Goal: Transaction & Acquisition: Purchase product/service

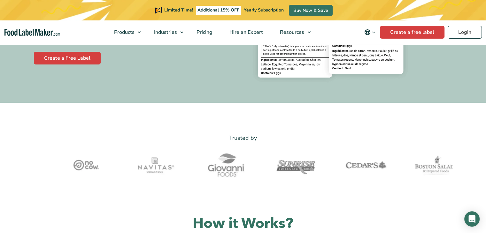
scroll to position [128, 0]
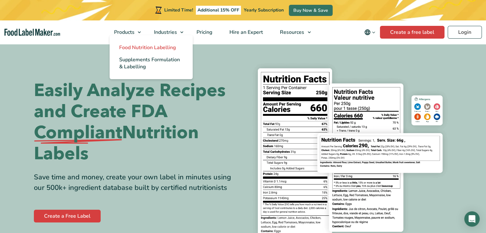
click at [136, 47] on span "Food Nutrition Labelling" at bounding box center [147, 47] width 57 height 7
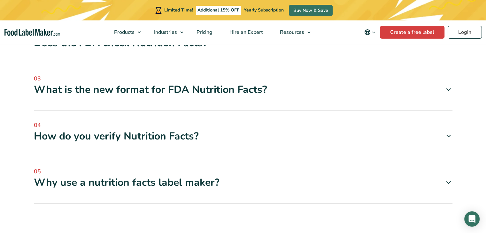
scroll to position [1979, 0]
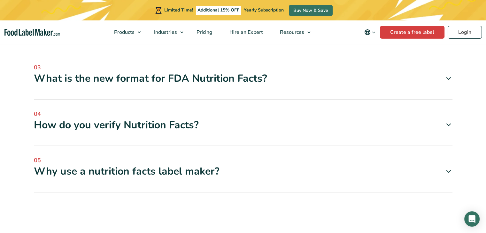
click at [181, 118] on div "How do you verify Nutrition Facts?" at bounding box center [243, 124] width 418 height 13
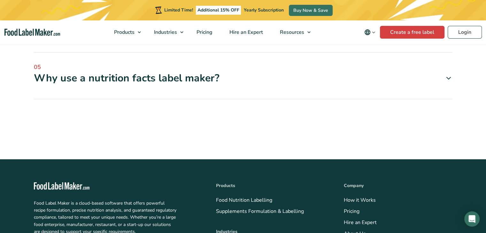
scroll to position [2266, 0]
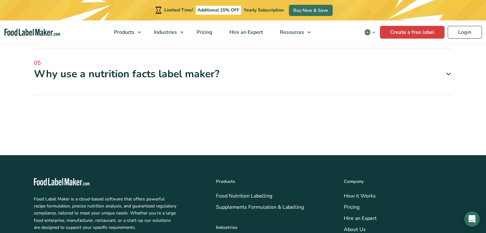
click at [128, 67] on div "Why use a nutrition facts label maker?" at bounding box center [243, 73] width 418 height 13
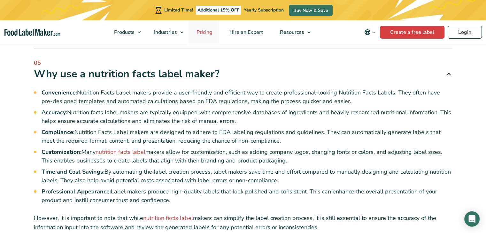
click at [207, 31] on span "Pricing" at bounding box center [203, 32] width 19 height 7
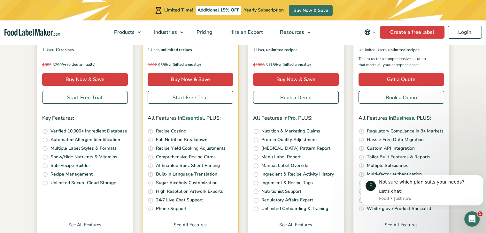
scroll to position [192, 0]
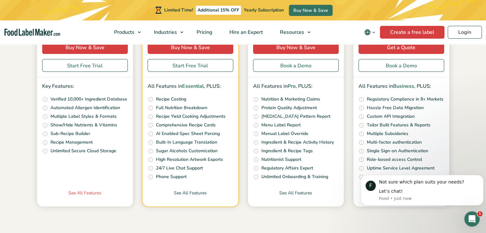
click at [76, 191] on link "See All Features" at bounding box center [85, 198] width 96 height 17
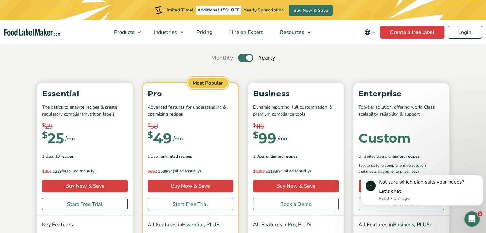
scroll to position [64, 0]
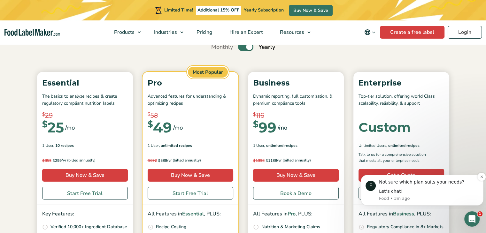
click at [394, 194] on div "Let’s chat!" at bounding box center [429, 191] width 100 height 6
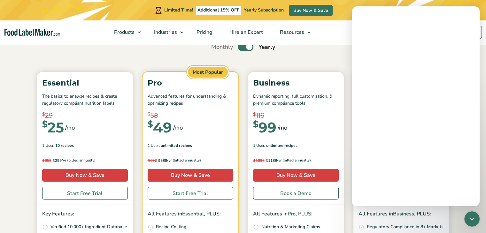
scroll to position [0, 0]
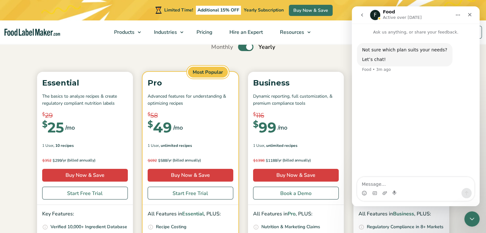
click at [412, 192] on div "Intercom messenger" at bounding box center [415, 193] width 117 height 10
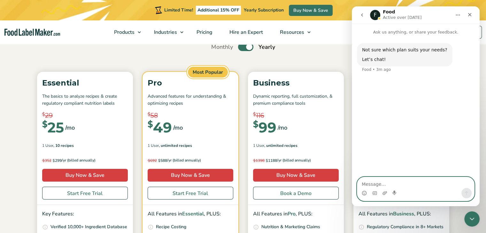
click at [404, 188] on textarea "Message…" at bounding box center [415, 182] width 117 height 11
type textarea "Hello - I am looking at the Essential plan. Is"
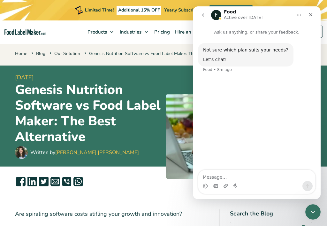
click at [253, 180] on textarea "Message…" at bounding box center [256, 175] width 117 height 11
click at [221, 175] on textarea "Message…" at bounding box center [256, 175] width 117 height 11
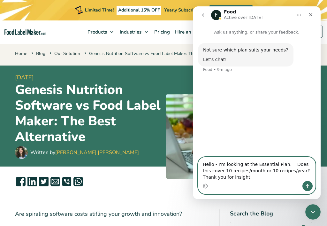
type textarea "Hello - I'm looking at the Essential Plan. Does this cover 10 recipes/month or …"
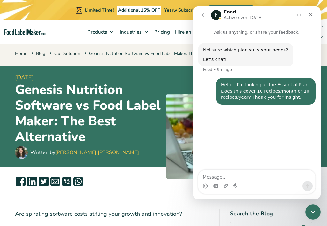
click at [121, 139] on h1 "Genesis Nutrition Software vs Food Label Maker: The Best Alternative" at bounding box center [88, 113] width 146 height 63
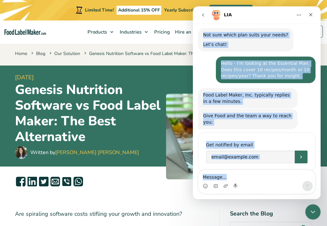
scroll to position [19, 0]
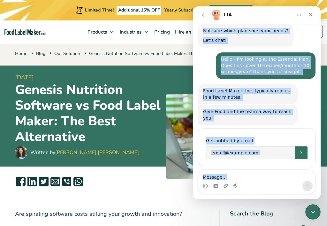
drag, startPoint x: 258, startPoint y: 14, endPoint x: 288, endPoint y: 210, distance: 197.5
click at [288, 199] on html "LIA Ask us anything, or share your feedback. Not sure which plan suits your nee…" at bounding box center [257, 102] width 128 height 192
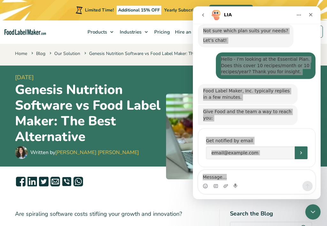
click at [134, 148] on div "Written by Maria Abi Hanna" at bounding box center [88, 152] width 146 height 13
click at [106, 153] on div "Written by Maria Abi Hanna" at bounding box center [88, 152] width 146 height 13
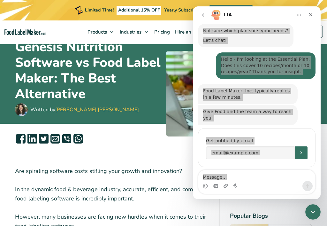
scroll to position [32, 0]
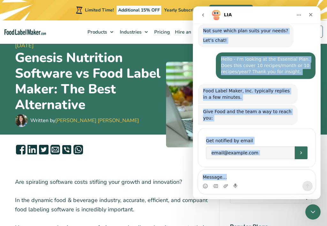
click at [262, 102] on div "Food Label Maker, Inc. typically replies in a few minutes. LIA • Just now" at bounding box center [248, 94] width 100 height 20
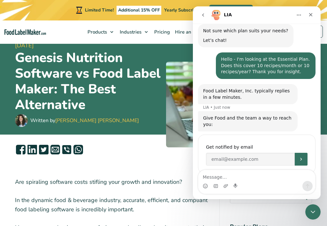
scroll to position [26, 0]
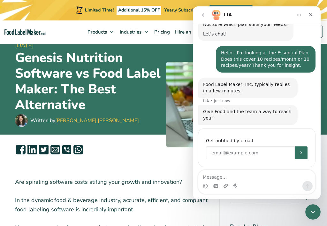
click at [246, 147] on input "Enter your email" at bounding box center [250, 152] width 89 height 13
click at [220, 128] on div "You'll be notified here and by SMS Get notified by email" at bounding box center [256, 147] width 117 height 39
click at [256, 146] on input "Enter your email" at bounding box center [250, 152] width 89 height 13
drag, startPoint x: 252, startPoint y: 13, endPoint x: 256, endPoint y: 21, distance: 8.4
click at [256, 21] on div "LIA" at bounding box center [256, 15] width 119 height 12
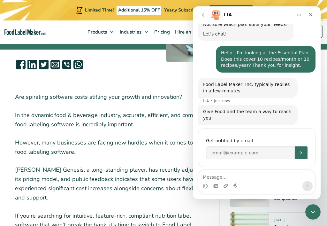
scroll to position [128, 0]
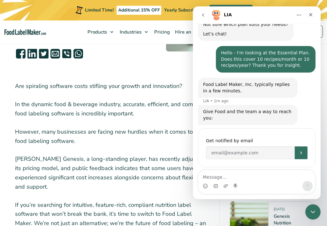
drag, startPoint x: 198, startPoint y: 60, endPoint x: 224, endPoint y: 107, distance: 53.7
click at [224, 107] on div "Not sure which plan suits your needs? Let’s chat! Food • 10m ago Hello - I'm lo…" at bounding box center [256, 98] width 117 height 160
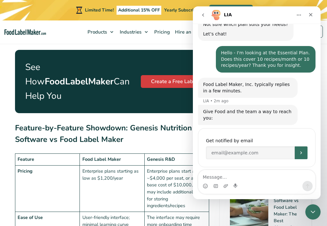
scroll to position [1341, 0]
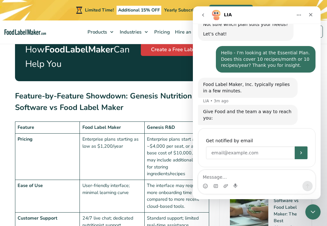
click at [234, 146] on input "Enter your email" at bounding box center [250, 152] width 89 height 13
click at [240, 150] on input "penny@acn" at bounding box center [250, 152] width 89 height 13
type input "[PERSON_NAME][EMAIL_ADDRESS][DOMAIN_NAME]"
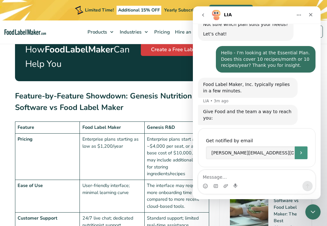
click at [298, 150] on icon "Submit" at bounding box center [300, 152] width 5 height 5
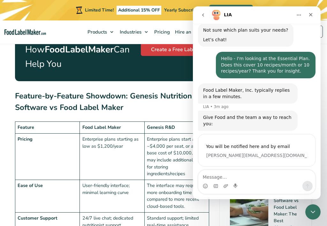
scroll to position [19, 0]
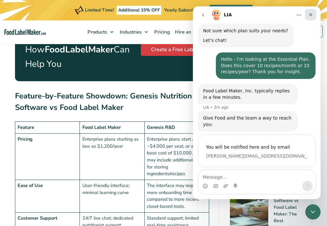
click at [312, 12] on icon "Close" at bounding box center [310, 14] width 5 height 5
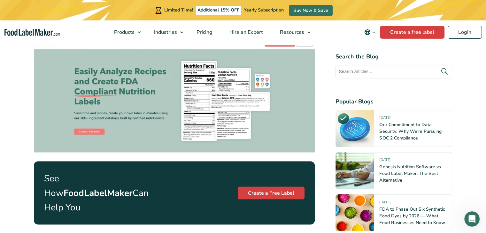
scroll to position [1021, 0]
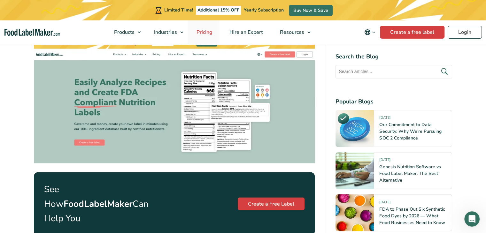
click at [204, 32] on span "Pricing" at bounding box center [203, 32] width 19 height 7
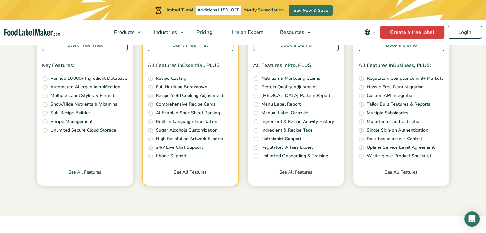
scroll to position [223, 0]
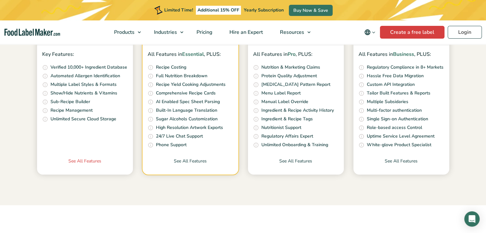
click at [87, 159] on link "See All Features" at bounding box center [85, 166] width 96 height 17
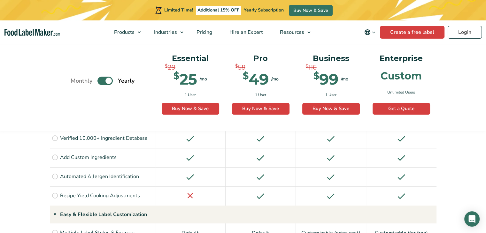
scroll to position [511, 0]
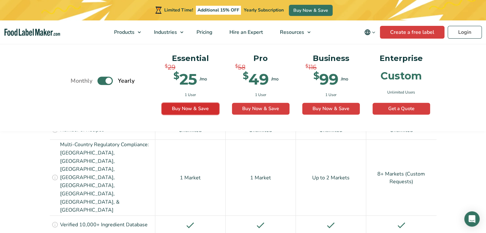
click at [185, 107] on link "Buy Now & Save" at bounding box center [190, 109] width 57 height 12
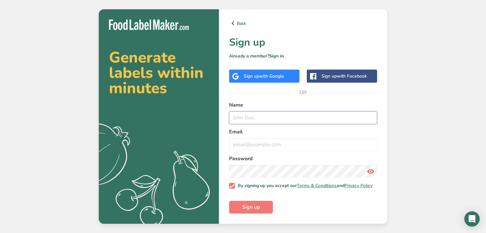
click at [271, 115] on input "text" at bounding box center [303, 117] width 148 height 13
click at [271, 115] on input "p" at bounding box center [303, 117] width 148 height 13
type input "p"
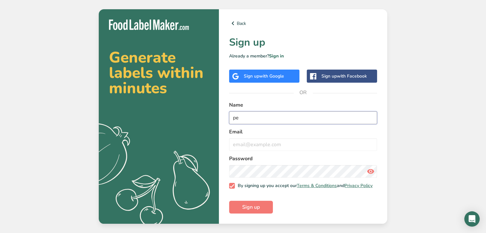
type input "p"
type input "[PERSON_NAME]"
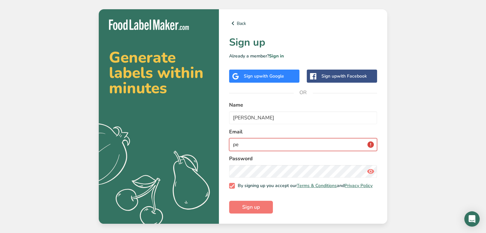
type input "p"
type input "[PERSON_NAME][EMAIL_ADDRESS][DOMAIN_NAME]"
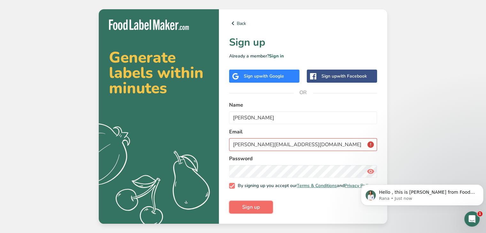
click at [252, 207] on span "Sign up" at bounding box center [251, 207] width 18 height 8
click at [410, 191] on p "Hello , this is Rana from Food Label Maker. Yes , for the essential plan , it i…" at bounding box center [427, 192] width 96 height 6
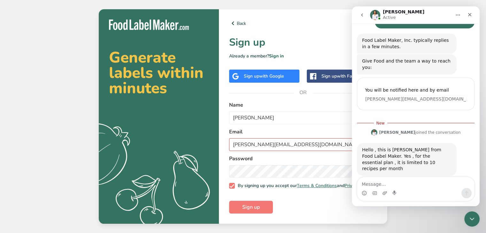
scroll to position [69, 0]
type textarea "Thank you."
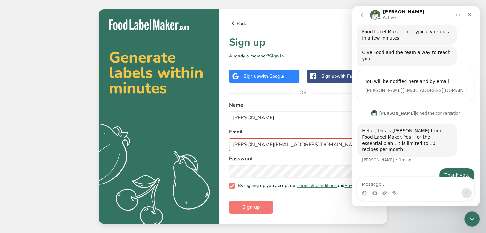
click at [294, 207] on form "Name Penny Vyskocil Email Penny@AnchorFoodSafety.com Password By signing up you…" at bounding box center [303, 157] width 148 height 112
click at [255, 211] on span "Sign up" at bounding box center [251, 207] width 18 height 8
click at [469, 15] on icon "Close" at bounding box center [470, 15] width 4 height 4
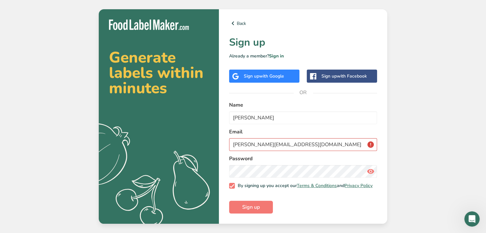
scroll to position [77, 0]
click at [370, 170] on icon at bounding box center [370, 171] width 8 height 11
click at [369, 170] on icon at bounding box center [370, 171] width 8 height 11
click at [371, 143] on input "Penny@AnchorFoodSafety.com" at bounding box center [303, 144] width 148 height 13
click at [370, 143] on input "Penny@AnchorFoodSafety.com" at bounding box center [303, 144] width 148 height 13
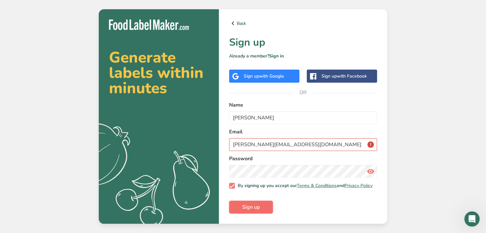
click at [255, 209] on span "Sign up" at bounding box center [251, 207] width 18 height 8
click at [370, 144] on input "Penny@AnchorFoodSafety.com" at bounding box center [303, 144] width 148 height 13
click at [262, 210] on button "Sign up" at bounding box center [251, 207] width 44 height 13
click at [470, 218] on icon "Open Intercom Messenger" at bounding box center [470, 218] width 11 height 11
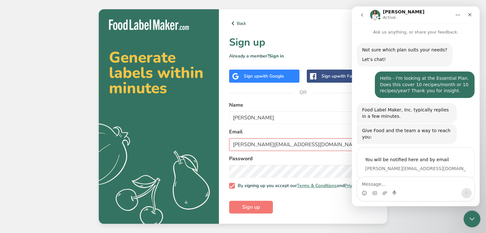
scroll to position [78, 0]
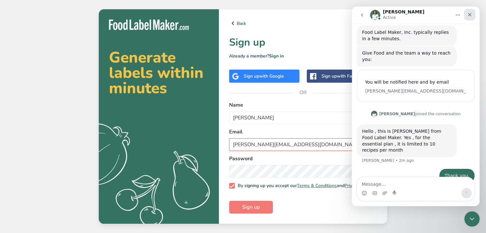
click at [470, 16] on icon "Close" at bounding box center [469, 14] width 5 height 5
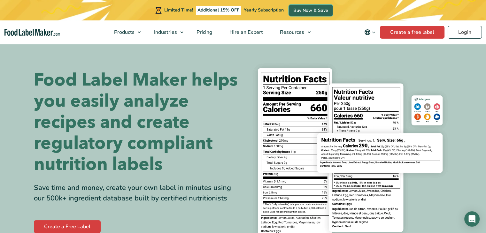
click at [306, 8] on link "Buy Now & Save" at bounding box center [311, 10] width 44 height 11
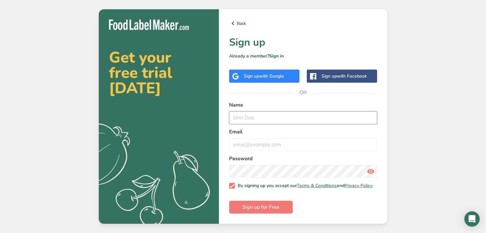
click at [269, 114] on input "text" at bounding box center [303, 117] width 148 height 13
type input "[PERSON_NAME]"
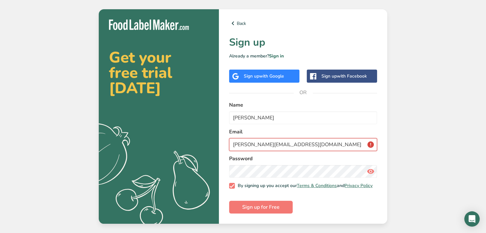
type input "[PERSON_NAME][EMAIL_ADDRESS][DOMAIN_NAME]"
click at [370, 170] on icon at bounding box center [370, 171] width 8 height 11
click at [152, 176] on section "Get your free trial today .a{fill:#f5f3ed;} Back Sign up Already a member? Sign…" at bounding box center [243, 116] width 288 height 215
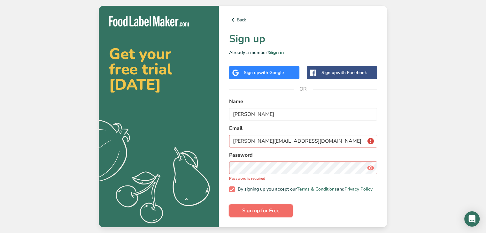
click at [264, 212] on span "Sign up for Free" at bounding box center [260, 211] width 37 height 8
click at [230, 190] on span at bounding box center [232, 189] width 6 height 6
click at [230, 190] on input "By signing up you accept our Terms & Conditions and Privacy Policy" at bounding box center [231, 189] width 4 height 4
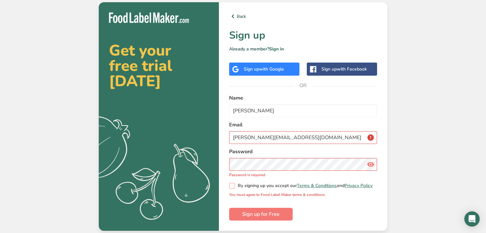
click at [258, 183] on span "By signing up you accept our Terms & Conditions and Privacy Policy" at bounding box center [304, 186] width 138 height 6
click at [233, 184] on input "By signing up you accept our Terms & Conditions and Privacy Policy" at bounding box center [231, 186] width 4 height 4
checkbox input "true"
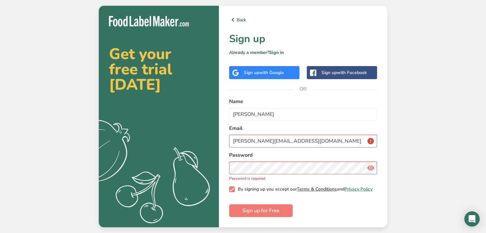
click at [327, 186] on link "Terms & Conditions" at bounding box center [317, 189] width 40 height 6
click at [370, 139] on input "Penny@AnchorFoodSafety.com" at bounding box center [303, 141] width 148 height 13
click at [334, 141] on input "Penny@AnchorFoodSafety.com" at bounding box center [303, 141] width 148 height 13
click at [251, 211] on span "Sign up for Free" at bounding box center [260, 211] width 37 height 8
click at [367, 139] on input "Penny@AnchorFoodSafety.com" at bounding box center [303, 141] width 148 height 13
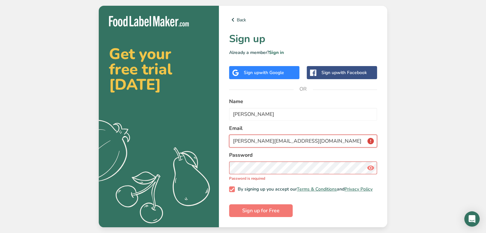
click at [364, 137] on input "Penny@AnchorFoodSafety.com" at bounding box center [303, 141] width 148 height 13
click at [309, 137] on input "Penny@AnchorFoodSafety.com" at bounding box center [303, 141] width 148 height 13
drag, startPoint x: 316, startPoint y: 141, endPoint x: 170, endPoint y: 142, distance: 145.9
click at [170, 142] on section "Get your free trial today .a{fill:#f5f3ed;} Back Sign up Already a member? Sign…" at bounding box center [243, 117] width 288 height 222
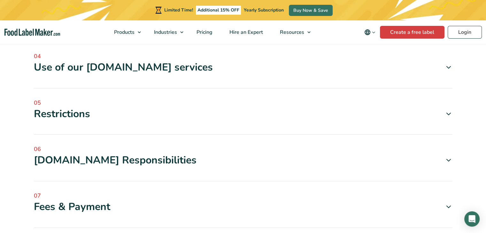
scroll to position [351, 0]
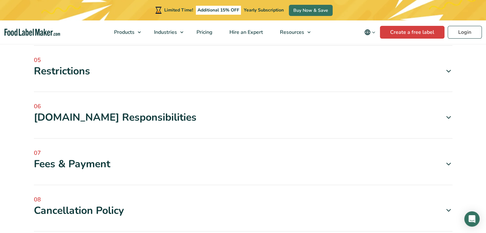
click at [87, 162] on div "Fees & Payment" at bounding box center [243, 163] width 418 height 13
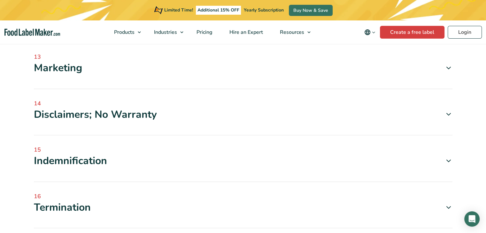
scroll to position [990, 0]
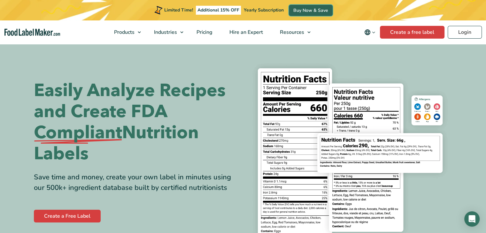
click at [300, 9] on link "Buy Now & Save" at bounding box center [311, 10] width 44 height 11
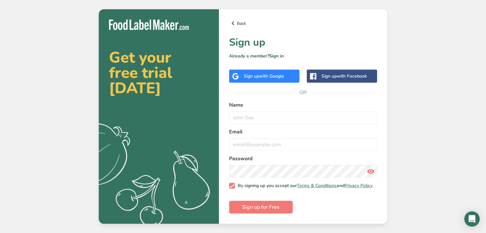
click at [286, 129] on label "Email" at bounding box center [303, 132] width 148 height 8
click at [253, 114] on input "text" at bounding box center [303, 117] width 148 height 13
type input "p"
type input "Penny Vyskocil"
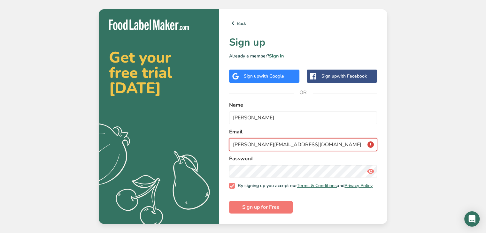
type input "Penny@Anchorfoodsafety.com"
click at [327, 141] on input "Penny@Anchorfoodsafety.com" at bounding box center [303, 144] width 148 height 13
click at [242, 22] on link "Back" at bounding box center [303, 23] width 148 height 8
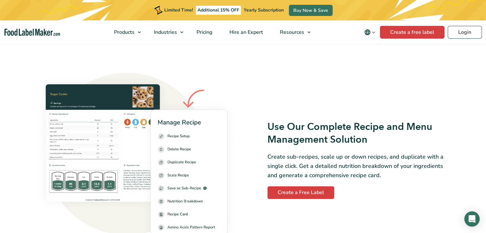
scroll to position [862, 0]
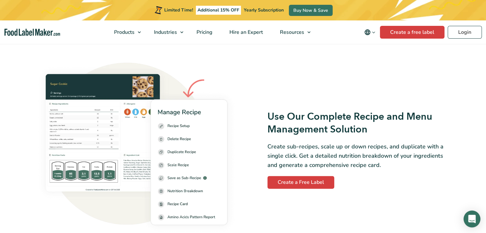
click at [475, 220] on div "Open Intercom Messenger" at bounding box center [471, 219] width 17 height 17
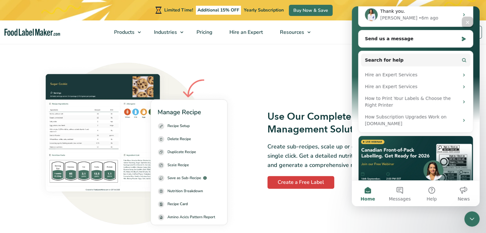
scroll to position [0, 0]
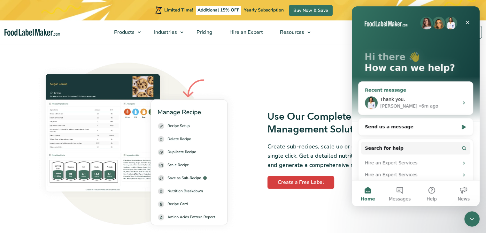
click at [456, 94] on div "Thank you. [PERSON_NAME] • 6m ago" at bounding box center [415, 103] width 114 height 24
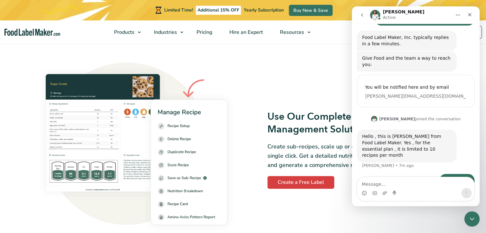
scroll to position [78, 0]
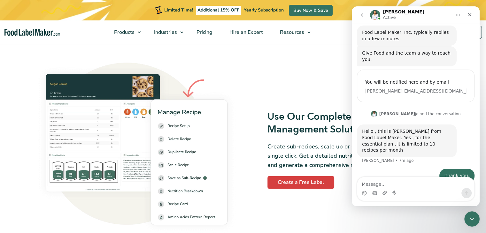
click at [401, 212] on div "Use Our Complete Recipe and Menu Management Solution Create sub-recipes, scale …" at bounding box center [243, 149] width 426 height 182
drag, startPoint x: 371, startPoint y: 175, endPoint x: 372, endPoint y: 183, distance: 7.7
click at [372, 181] on div "Ask us anything, or share your feedback. Not sure which plan suits your needs? …" at bounding box center [415, 115] width 128 height 183
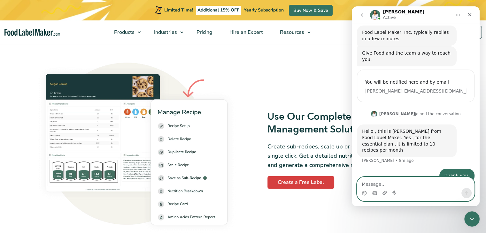
click at [372, 184] on textarea "Message…" at bounding box center [415, 182] width 117 height 11
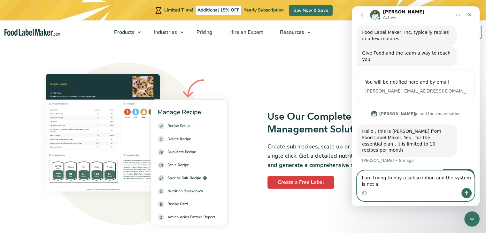
scroll to position [84, 0]
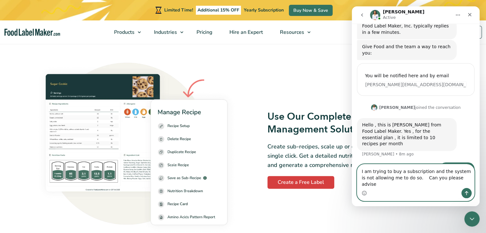
type textarea "I am trying to buy a subscription and the system is not allowing me to do so. C…"
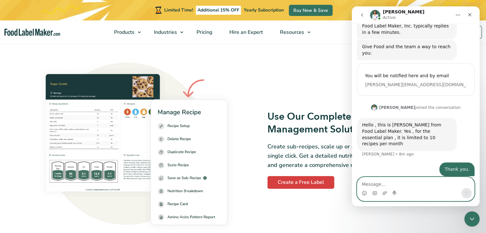
scroll to position [105, 0]
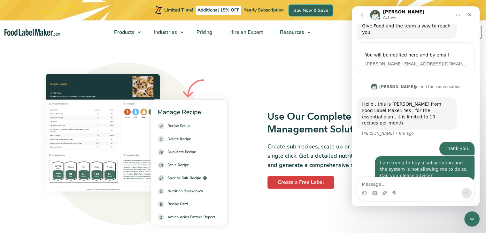
click at [308, 8] on link "Buy Now & Save" at bounding box center [311, 10] width 44 height 11
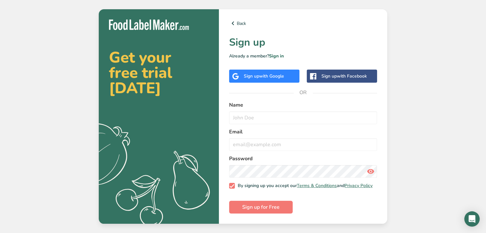
click at [276, 102] on label "Name" at bounding box center [303, 105] width 148 height 8
click at [246, 105] on label "Name" at bounding box center [303, 105] width 148 height 8
click at [242, 102] on label "Name" at bounding box center [303, 105] width 148 height 8
click at [254, 123] on form "Name Email Password By signing up you accept our Terms & Conditions and Privacy…" at bounding box center [303, 157] width 148 height 112
click at [256, 116] on input "text" at bounding box center [303, 117] width 148 height 13
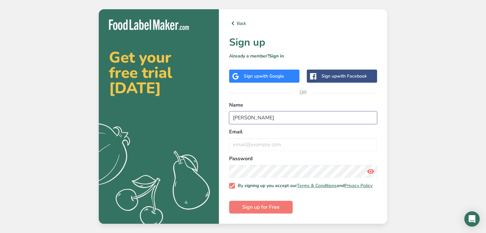
type input "[PERSON_NAME]"
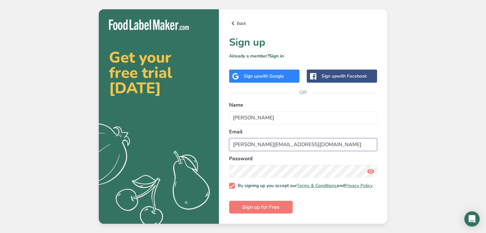
type input "[PERSON_NAME][EMAIL_ADDRESS][DOMAIN_NAME]"
click at [268, 207] on span "Sign up for Free" at bounding box center [260, 207] width 37 height 8
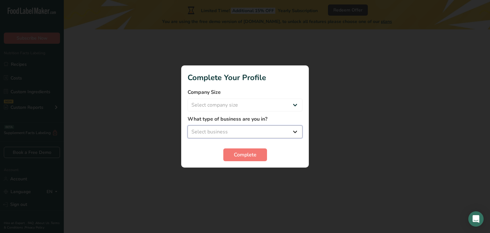
click at [230, 132] on select "Select business Packaged Food Manufacturer Restaurant & Cafe Bakery Meal Plans …" at bounding box center [245, 131] width 115 height 13
click at [245, 104] on select "Select company size Fewer than 10 Employees 10 to 50 Employees 51 to 500 Employ…" at bounding box center [245, 105] width 115 height 13
select select "1"
click at [188, 99] on select "Select company size Fewer than 10 Employees 10 to 50 Employees 51 to 500 Employ…" at bounding box center [245, 105] width 115 height 13
click at [243, 132] on select "Select business Packaged Food Manufacturer Restaurant & Cafe Bakery Meal Plans …" at bounding box center [245, 131] width 115 height 13
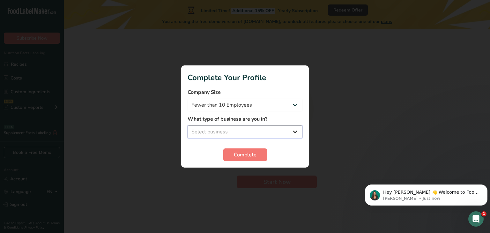
select select "1"
click at [188, 125] on select "Select business Packaged Food Manufacturer Restaurant & Cafe Bakery Meal Plans …" at bounding box center [245, 131] width 115 height 13
click at [247, 158] on span "Complete" at bounding box center [245, 155] width 23 height 8
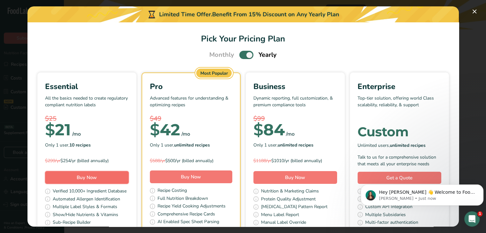
click at [129, 178] on button "Buy Now" at bounding box center [87, 177] width 84 height 13
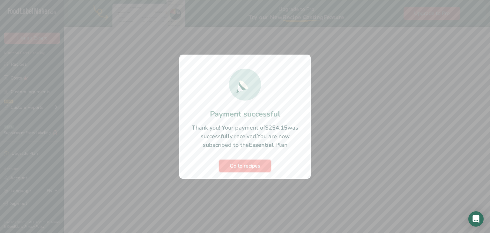
click at [248, 166] on span "Go to recipes" at bounding box center [245, 166] width 31 height 8
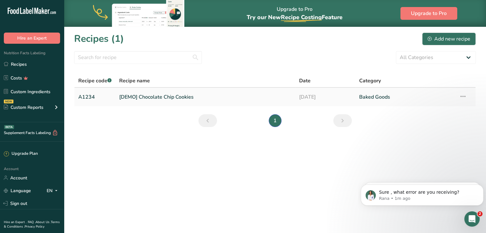
click at [142, 95] on link "[DEMO] Chocolate Chip Cookies" at bounding box center [205, 96] width 172 height 13
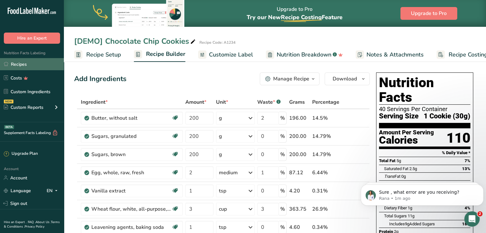
click at [16, 65] on link "Recipes" at bounding box center [32, 64] width 64 height 12
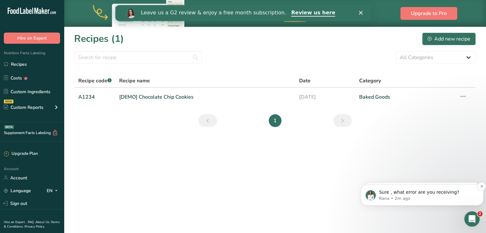
click at [457, 194] on p "Sure , what error are you receiving?" at bounding box center [427, 192] width 96 height 6
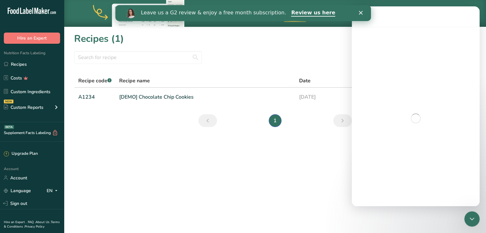
scroll to position [19, 0]
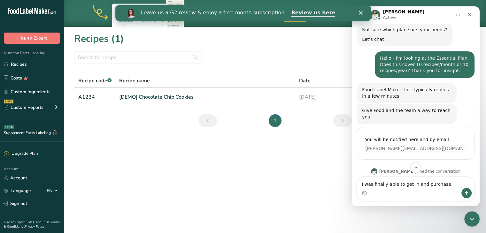
type textarea "I was finally able to get in and purchase."
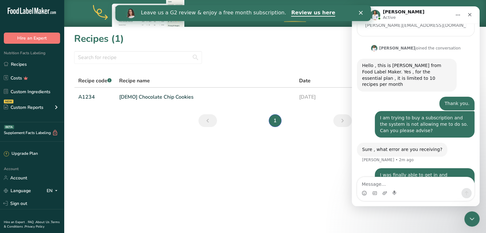
scroll to position [143, 0]
click at [471, 15] on icon "Close" at bounding box center [469, 14] width 5 height 5
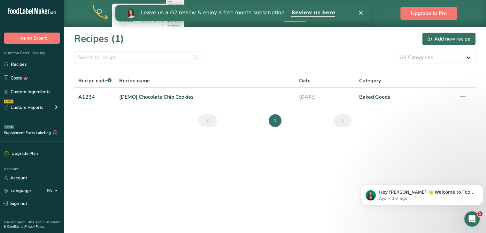
scroll to position [0, 0]
click at [25, 106] on div "Custom Reports" at bounding box center [24, 107] width 40 height 7
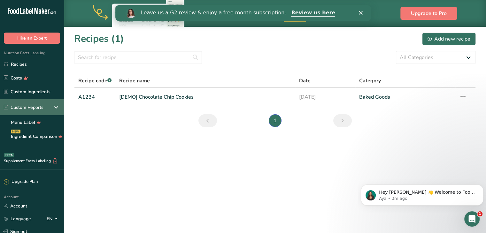
click at [31, 106] on div "Custom Reports" at bounding box center [24, 107] width 40 height 7
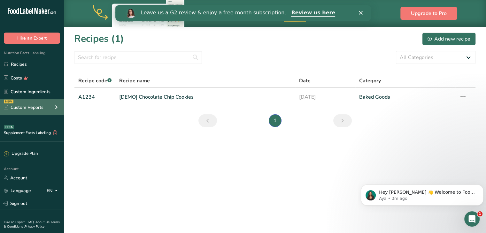
click at [31, 106] on div "Custom Reports" at bounding box center [24, 107] width 40 height 7
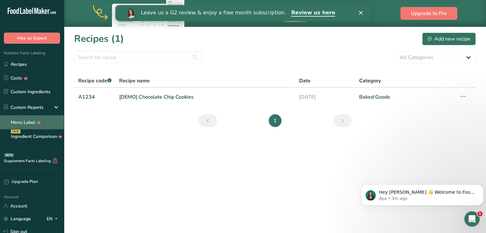
click at [17, 123] on link "Menu Label" at bounding box center [32, 122] width 64 height 14
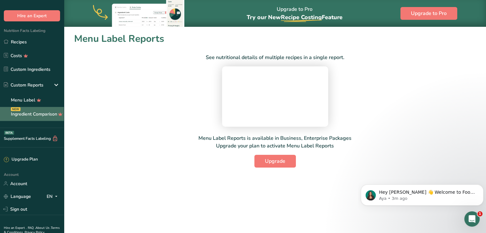
scroll to position [46, 0]
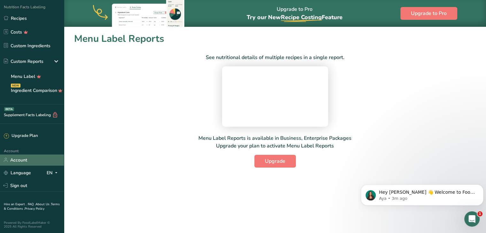
click at [31, 160] on link "Account" at bounding box center [32, 159] width 64 height 11
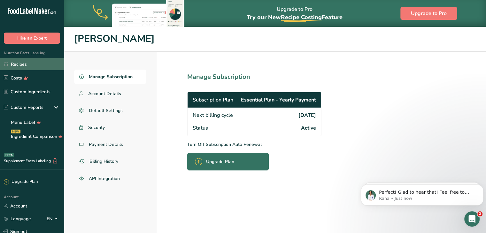
click at [24, 63] on link "Recipes" at bounding box center [32, 64] width 64 height 12
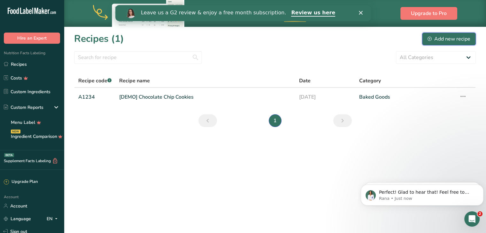
click at [445, 39] on div "Add new recipe" at bounding box center [448, 39] width 43 height 8
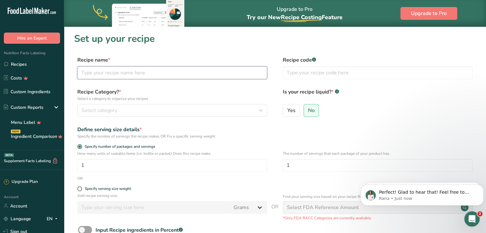
click at [137, 69] on input "text" at bounding box center [172, 72] width 190 height 13
click at [174, 78] on input "text" at bounding box center [172, 72] width 190 height 13
click at [174, 79] on div "Recipe name * Recipe code .a-a{fill:#347362;}.b-a{fill:#fff;}" at bounding box center [274, 69] width 401 height 27
click at [200, 77] on input "text" at bounding box center [172, 72] width 190 height 13
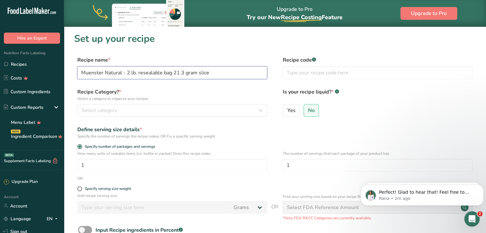
type input "Muenster Natural - 2 lb. resealable bag 21.3 gram slice"
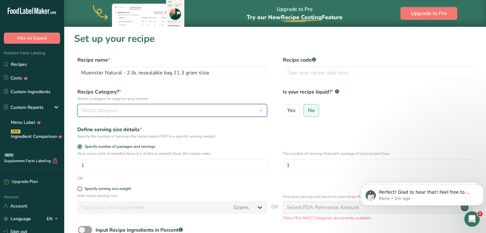
click at [114, 108] on span "Select category" at bounding box center [99, 111] width 36 height 8
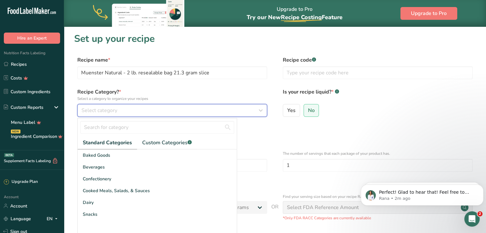
click at [260, 109] on icon "button" at bounding box center [261, 110] width 8 height 11
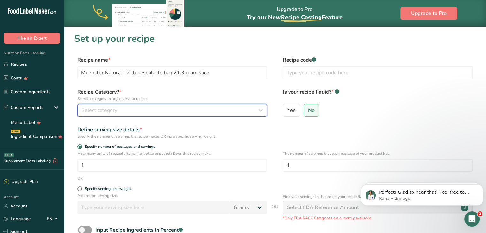
click at [259, 112] on icon "button" at bounding box center [261, 110] width 8 height 11
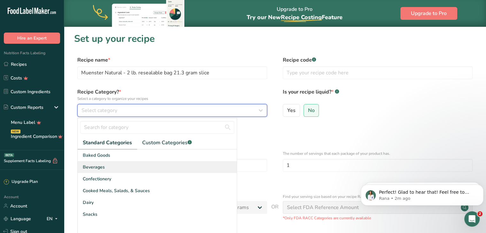
scroll to position [32, 0]
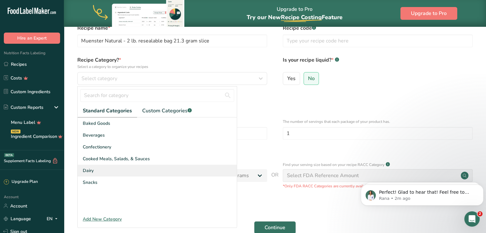
click at [203, 174] on div "Dairy" at bounding box center [157, 171] width 159 height 12
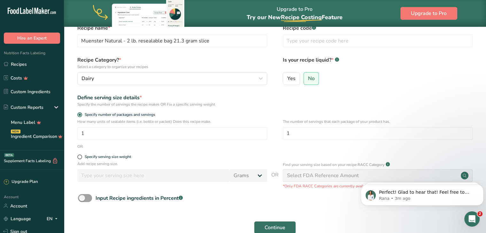
scroll to position [64, 0]
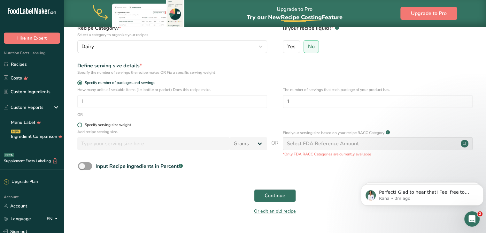
click at [80, 124] on span at bounding box center [79, 125] width 5 height 5
click at [80, 124] on input "Specify serving size weight" at bounding box center [79, 125] width 4 height 4
radio input "true"
radio input "false"
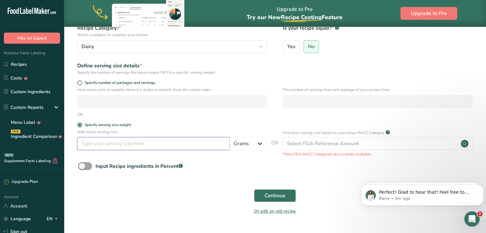
click at [116, 145] on input "number" at bounding box center [153, 143] width 152 height 13
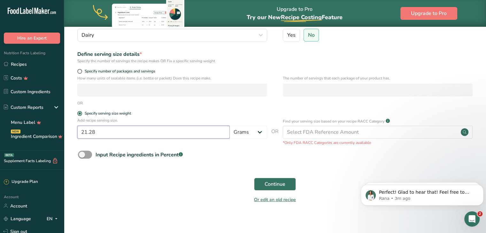
scroll to position [80, 0]
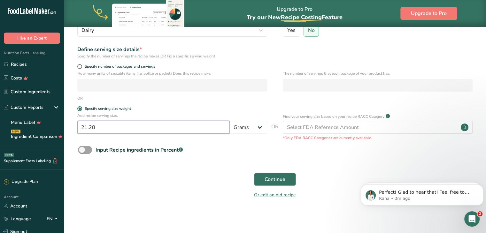
type input "21.28"
click at [280, 180] on span "Continue" at bounding box center [274, 180] width 21 height 8
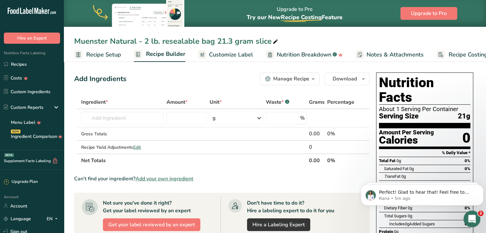
click at [470, 218] on icon "Open Intercom Messenger" at bounding box center [470, 218] width 11 height 11
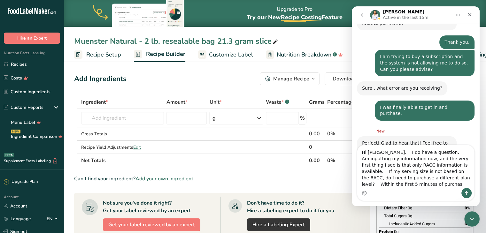
scroll to position [210, 0]
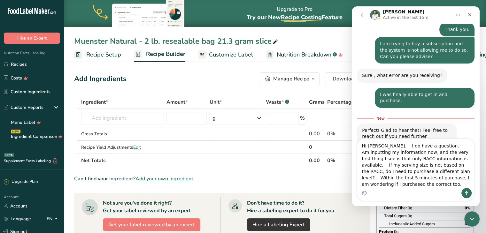
type textarea "Hi Rana. I do have a question. Am inputting my information now, and the very fi…"
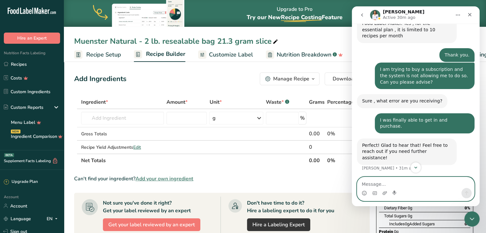
scroll to position [230, 0]
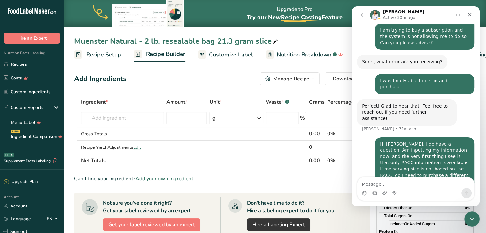
click at [314, 39] on div "Muenster Natural - 2 lb. resealable bag 21.3 gram slice" at bounding box center [275, 40] width 422 height 11
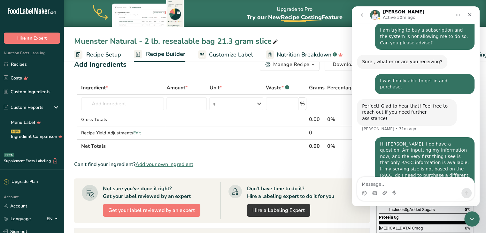
scroll to position [0, 0]
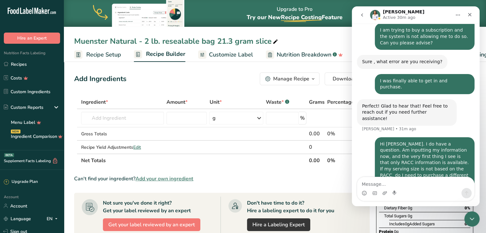
click at [457, 13] on icon "Home" at bounding box center [457, 14] width 5 height 5
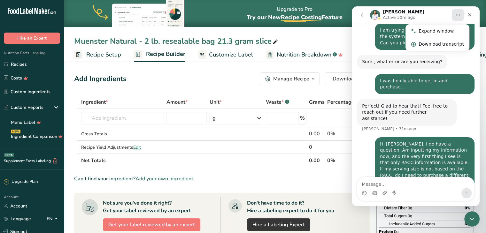
click at [457, 14] on icon "Home" at bounding box center [457, 14] width 5 height 5
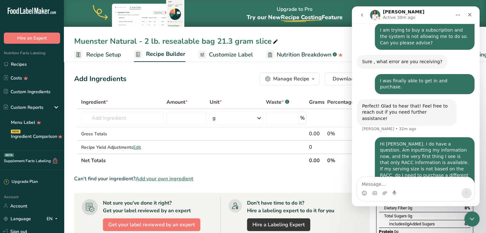
click at [319, 37] on div "Muenster Natural - 2 lb. resealable bag 21.3 gram slice" at bounding box center [275, 40] width 422 height 11
click at [467, 15] on icon "Close" at bounding box center [469, 14] width 5 height 5
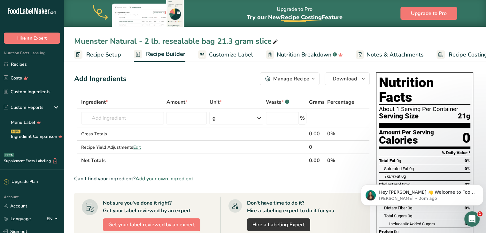
click at [109, 54] on span "Recipe Setup" at bounding box center [103, 54] width 35 height 9
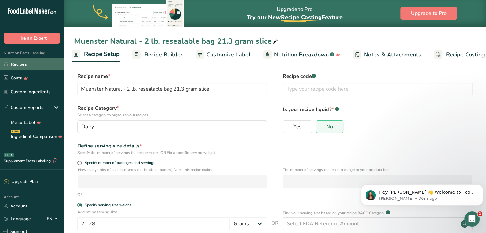
click at [28, 64] on link "Recipes" at bounding box center [32, 64] width 64 height 12
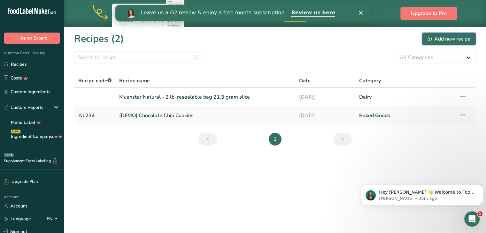
click at [458, 38] on div "Add new recipe" at bounding box center [448, 39] width 43 height 8
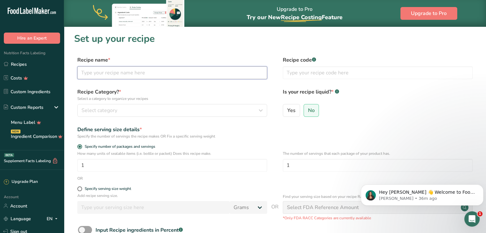
click at [112, 76] on input "text" at bounding box center [172, 72] width 190 height 13
type input "Mozzarella 2 lb resealable package slice 21.3g"
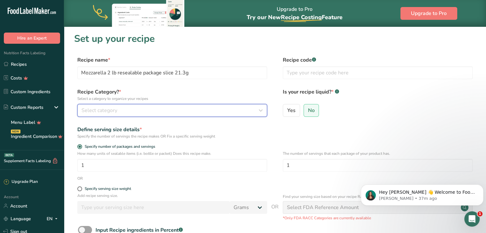
click at [263, 110] on icon "button" at bounding box center [261, 110] width 8 height 11
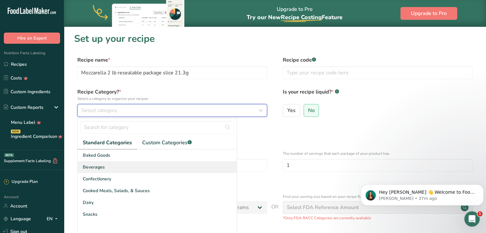
scroll to position [32, 0]
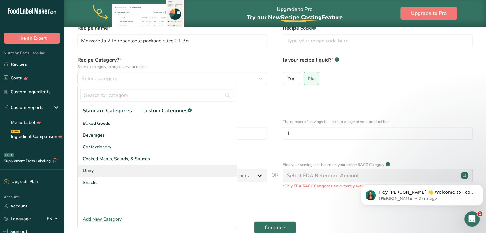
click at [172, 171] on div "Dairy" at bounding box center [157, 171] width 159 height 12
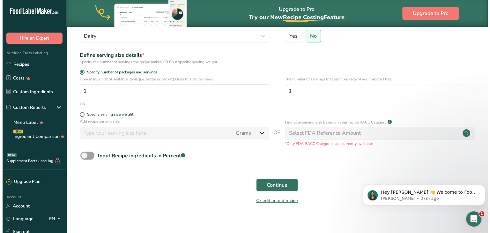
scroll to position [80, 0]
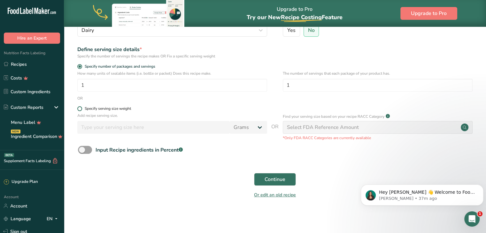
click at [81, 108] on span at bounding box center [79, 108] width 5 height 5
click at [81, 108] on input "Specify serving size weight" at bounding box center [79, 109] width 4 height 4
radio input "true"
radio input "false"
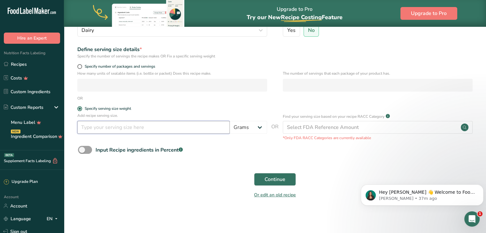
click at [119, 124] on input "number" at bounding box center [153, 127] width 152 height 13
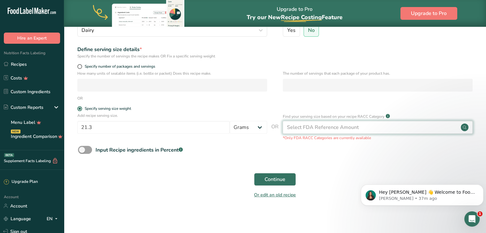
click at [451, 127] on div "Select FDA Reference Amount" at bounding box center [377, 127] width 190 height 13
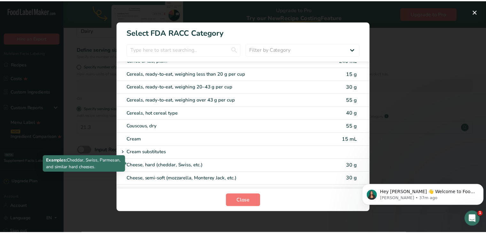
scroll to position [255, 0]
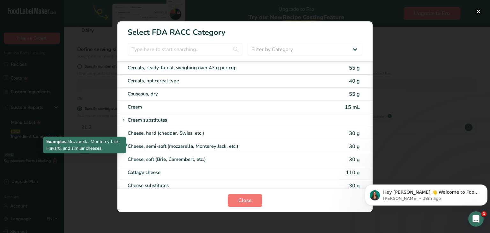
click at [263, 144] on div "Cheese, semi-soft (mozzarella, Monterey Jack, etc.)" at bounding box center [218, 146] width 181 height 7
type input "30"
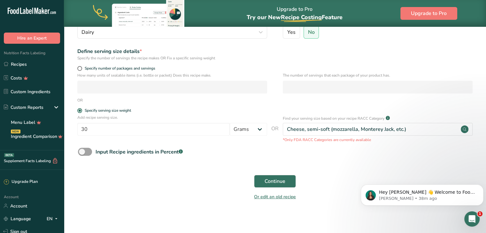
scroll to position [80, 0]
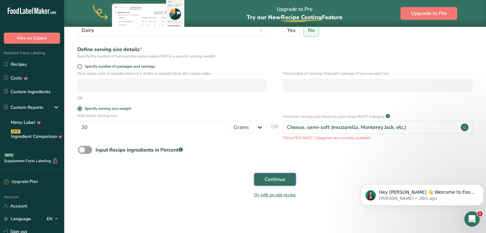
click at [275, 179] on span "Continue" at bounding box center [274, 180] width 21 height 8
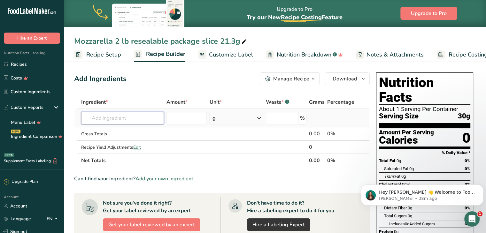
click at [129, 118] on input "text" at bounding box center [122, 118] width 83 height 13
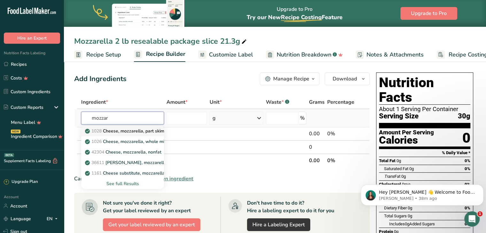
type input "mozzar"
click at [144, 131] on p "1028 Cheese, mozzarella, part skim milk" at bounding box center [129, 131] width 87 height 7
type input "Cheese, mozzarella, part skim milk"
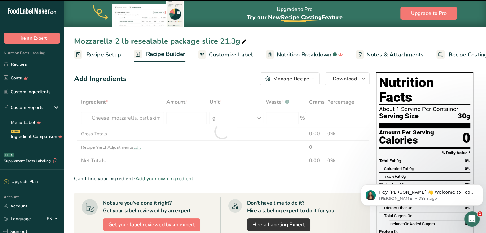
type input "0"
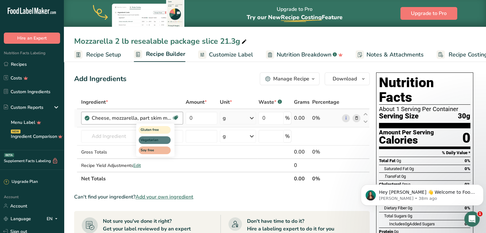
click at [174, 116] on icon at bounding box center [175, 118] width 6 height 10
click at [173, 116] on icon at bounding box center [175, 118] width 6 height 10
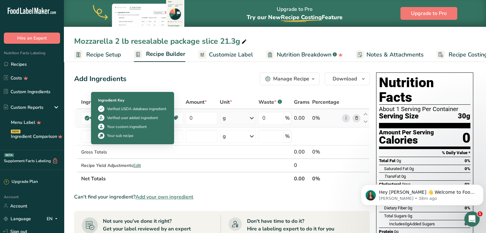
click at [88, 118] on icon at bounding box center [87, 118] width 4 height 6
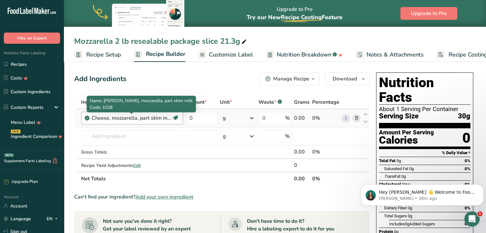
click at [118, 117] on div "Cheese, mozzarella, part skim milk" at bounding box center [132, 118] width 80 height 8
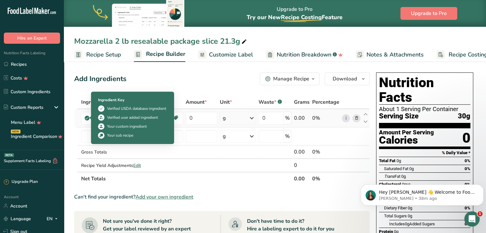
click at [88, 118] on icon at bounding box center [87, 118] width 4 height 6
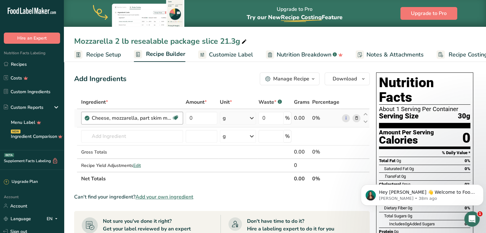
click at [142, 113] on div "Cheese, mozzarella, part skim milk Gluten free Vegetarian Soy free" at bounding box center [132, 118] width 102 height 13
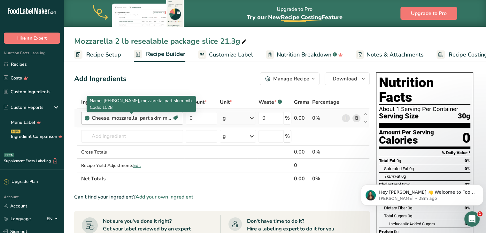
click at [152, 118] on div "Cheese, mozzarella, part skim milk" at bounding box center [132, 118] width 80 height 8
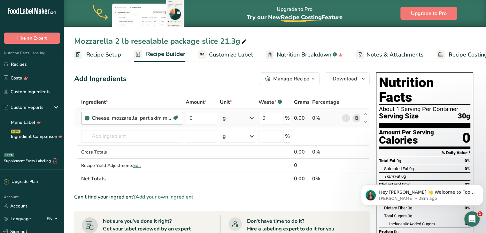
drag, startPoint x: 163, startPoint y: 118, endPoint x: 113, endPoint y: 122, distance: 50.0
click at [113, 122] on div "Cheese, mozzarella, part skim milk Gluten free Vegetarian Soy free" at bounding box center [132, 118] width 102 height 13
click at [102, 122] on div "Cheese, mozzarella, part skim milk Gluten free Vegetarian Soy free" at bounding box center [132, 118] width 102 height 13
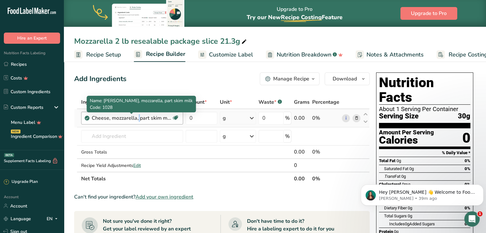
drag, startPoint x: 171, startPoint y: 118, endPoint x: 94, endPoint y: 119, distance: 76.9
click at [94, 119] on div "Cheese, mozzarella, part skim milk Gluten free Vegetarian Soy free" at bounding box center [132, 118] width 102 height 13
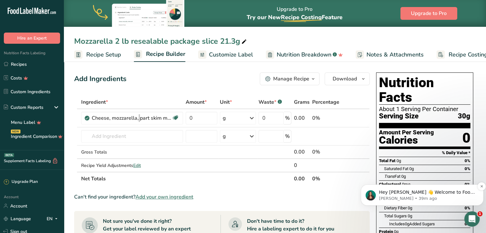
click at [447, 194] on p "Hey Penny 👋 Welcome to Food Label Maker🙌 Take a look around! If you have any qu…" at bounding box center [427, 192] width 96 height 6
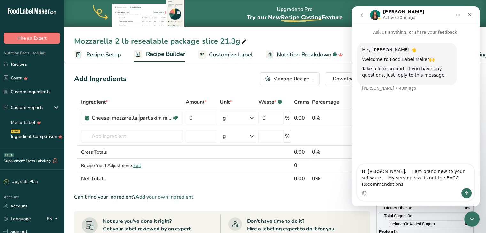
type textarea "Hi Aya. I am brand new to your software. My serving size is not the RACC. Recom…"
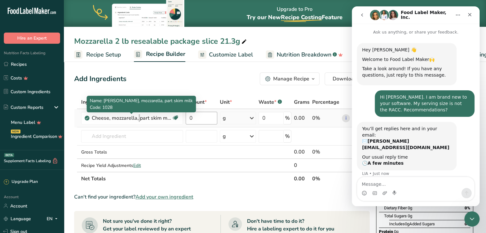
scroll to position [12, 0]
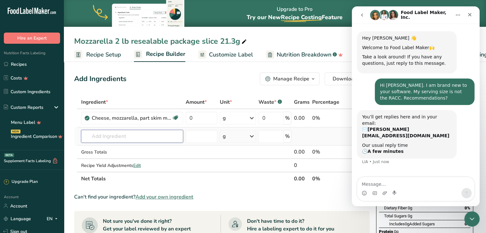
click at [117, 133] on input "text" at bounding box center [132, 136] width 102 height 13
click at [163, 122] on div "Cheese, mozzarella, part skim milk Gluten free Vegetarian Soy free" at bounding box center [132, 118] width 102 height 13
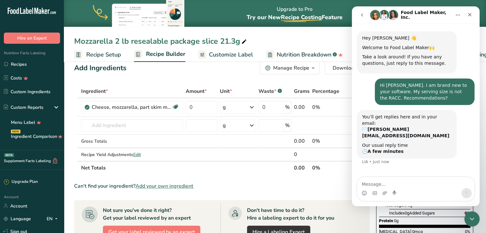
scroll to position [0, 0]
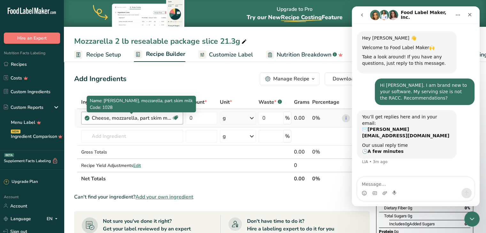
click at [106, 118] on div "Cheese, mozzarella, part skim milk" at bounding box center [132, 118] width 80 height 8
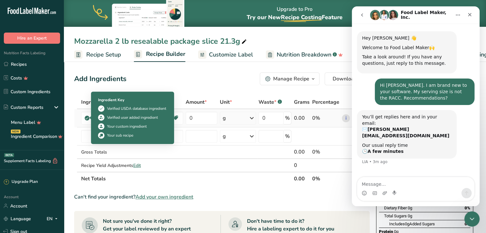
click at [86, 118] on icon at bounding box center [87, 118] width 4 height 6
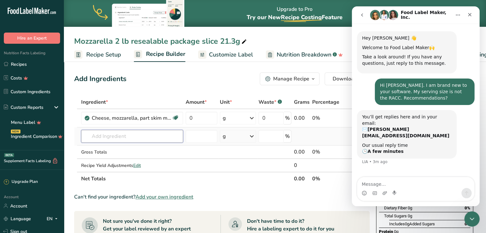
click at [162, 135] on input "text" at bounding box center [132, 136] width 102 height 13
click at [459, 14] on icon "Home" at bounding box center [457, 14] width 5 height 5
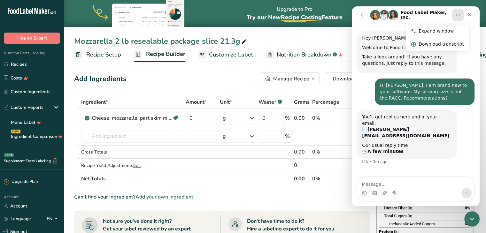
click at [459, 14] on icon "Home" at bounding box center [457, 14] width 5 height 5
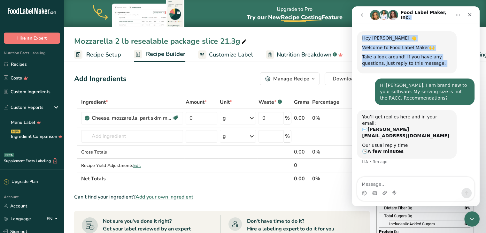
drag, startPoint x: 442, startPoint y: 9, endPoint x: 37, endPoint y: 84, distance: 412.1
click at [351, 84] on html "Food Label Maker, Inc. Ask us anything, or share your feedback. Hey Penny 👋 Wel…" at bounding box center [415, 106] width 128 height 200
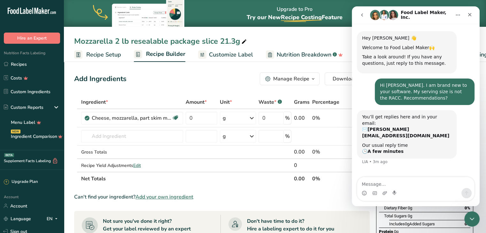
drag, startPoint x: 449, startPoint y: 203, endPoint x: 406, endPoint y: 214, distance: 44.4
click at [406, 206] on html "Food Label Maker, Inc. Ask us anything, or share your feedback. Hey Penny 👋 Wel…" at bounding box center [415, 106] width 128 height 200
click at [468, 15] on icon "Close" at bounding box center [469, 14] width 5 height 5
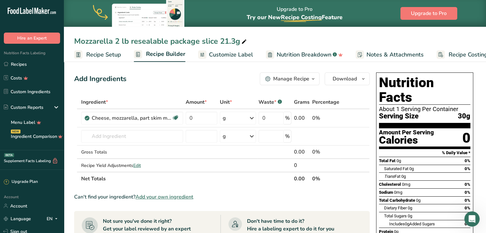
click at [303, 80] on div "Manage Recipe" at bounding box center [291, 79] width 36 height 8
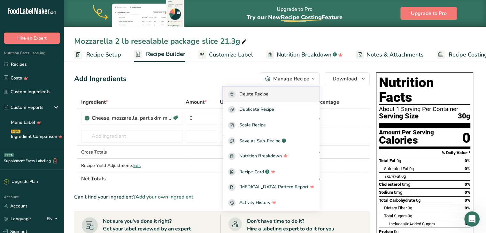
click at [268, 93] on span "Delete Recipe" at bounding box center [253, 94] width 29 height 7
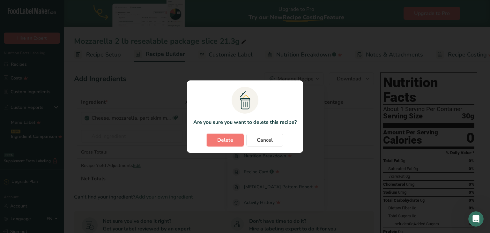
click at [226, 140] on span "Delete" at bounding box center [225, 140] width 16 height 8
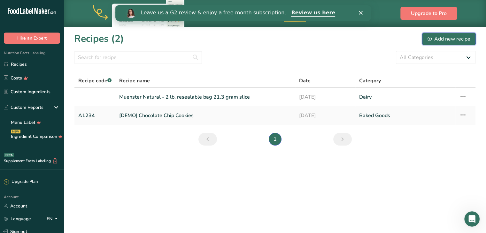
click at [451, 38] on div "Add new recipe" at bounding box center [448, 39] width 43 height 8
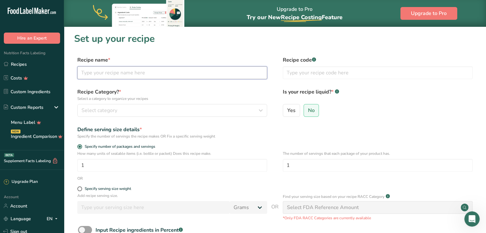
click at [152, 72] on input "text" at bounding box center [172, 72] width 190 height 13
click at [146, 69] on input "text" at bounding box center [172, 72] width 190 height 13
type input "Mozzarella 2 lb. Resealable Bag - 21.3 gram slices"
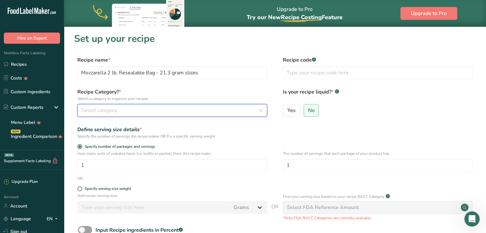
click at [259, 110] on icon "button" at bounding box center [261, 110] width 8 height 11
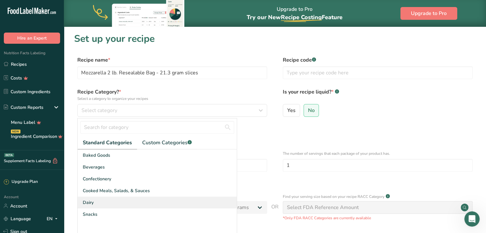
click at [106, 205] on div "Dairy" at bounding box center [157, 203] width 159 height 12
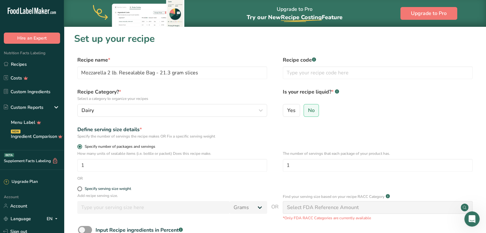
scroll to position [32, 0]
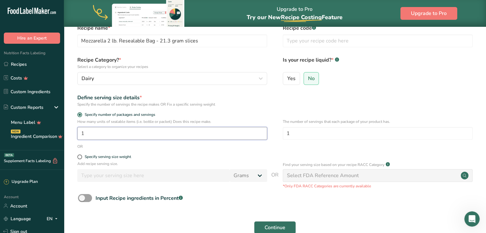
click at [139, 133] on input "1" at bounding box center [172, 133] width 190 height 13
click at [115, 131] on input "1" at bounding box center [172, 133] width 190 height 13
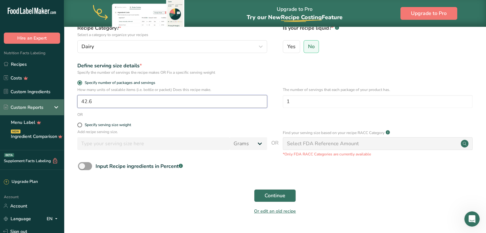
drag, startPoint x: 134, startPoint y: 102, endPoint x: 18, endPoint y: 102, distance: 115.9
click at [18, 102] on div ".a-20{fill:#fff;} Hire an Expert Nutrition Facts Labeling Recipes Costs Custom …" at bounding box center [243, 92] width 486 height 313
type input "1"
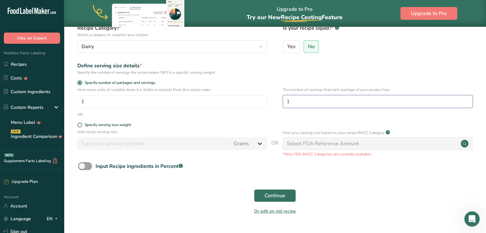
click at [302, 100] on input "1" at bounding box center [377, 101] width 190 height 13
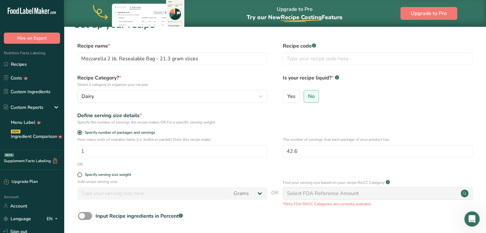
scroll to position [0, 0]
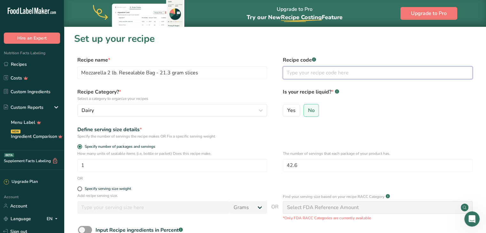
click at [305, 73] on input "text" at bounding box center [377, 72] width 190 height 13
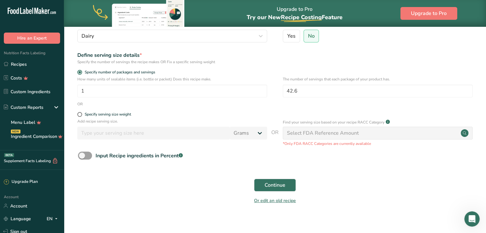
scroll to position [80, 0]
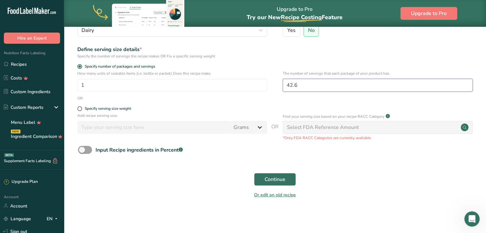
click at [329, 87] on input "42.6" at bounding box center [377, 85] width 190 height 13
click at [331, 83] on input "42.6" at bounding box center [377, 85] width 190 height 13
type input "4"
type input "43"
drag, startPoint x: 347, startPoint y: 129, endPoint x: 353, endPoint y: 128, distance: 5.8
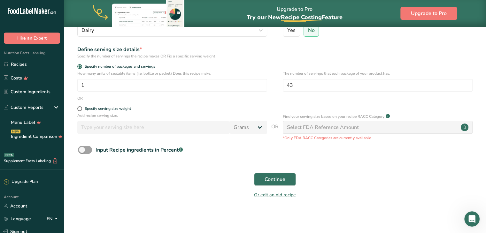
click at [347, 129] on div "Select FDA Reference Amount" at bounding box center [323, 128] width 72 height 8
click at [270, 182] on span "Continue" at bounding box center [274, 180] width 21 height 8
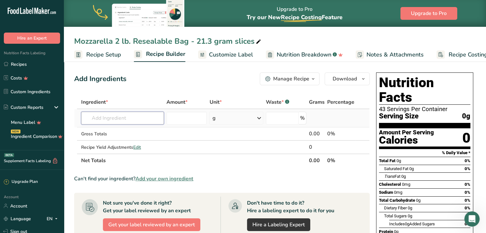
click at [107, 119] on input "text" at bounding box center [122, 118] width 83 height 13
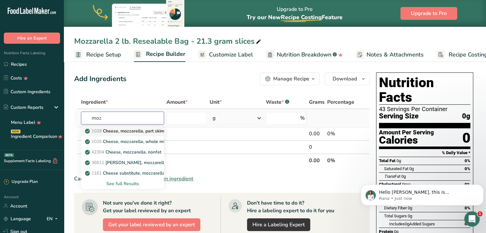
type input "moz"
click at [150, 129] on p "1028 Cheese, mozzarella, part skim milk" at bounding box center [129, 131] width 87 height 7
type input "Cheese, mozzarella, part skim milk"
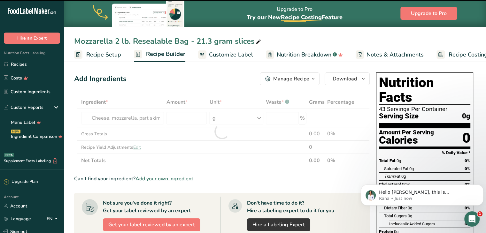
type input "0"
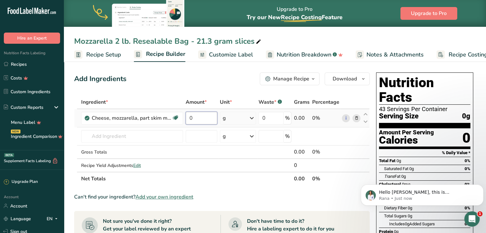
click at [202, 118] on input "0" at bounding box center [201, 118] width 32 height 13
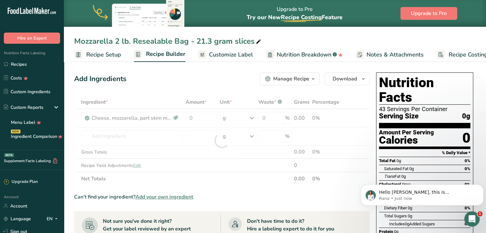
click at [206, 101] on div "Ingredient * Amount * Unit * Waste * .a-a{fill:#347362;}.b-a{fill:#fff;} Grams …" at bounding box center [221, 140] width 295 height 90
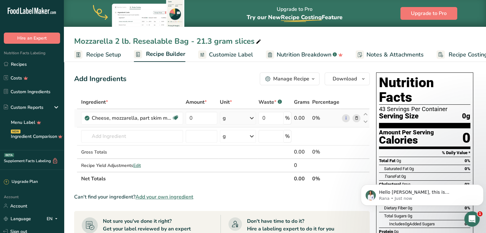
click at [315, 117] on div "0%" at bounding box center [325, 118] width 27 height 8
click at [316, 117] on div "0%" at bounding box center [325, 118] width 27 height 8
click at [315, 118] on div "0%" at bounding box center [325, 118] width 27 height 8
click at [345, 118] on link "i" at bounding box center [346, 118] width 8 height 8
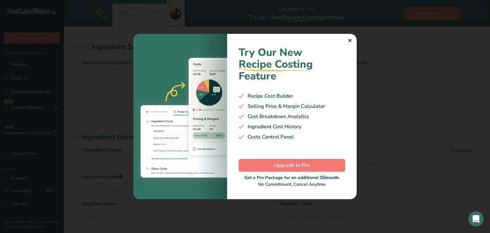
type input "Cheese, mozzarella, part skim milk"
type input "Low Fat Mozzarella Cheese"
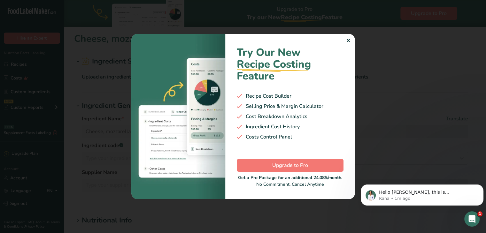
click at [350, 39] on div "Try Our New Recipe Costing .a-29{fill:none;stroke-linecap:round;stroke-width:3p…" at bounding box center [290, 116] width 130 height 165
click at [342, 36] on div "Try Our New Recipe Costing .a-29{fill:none;stroke-linecap:round;stroke-width:3p…" at bounding box center [290, 116] width 130 height 165
click at [344, 48] on div "Try Our New Recipe Costing .a-29{fill:none;stroke-linecap:round;stroke-width:3p…" at bounding box center [290, 116] width 130 height 165
click at [415, 196] on p "Rana • 1m ago" at bounding box center [427, 199] width 96 height 6
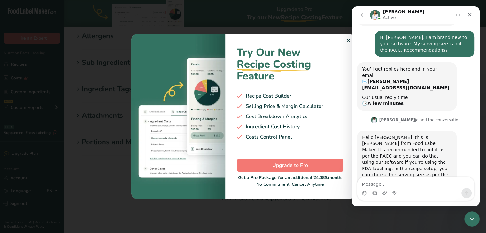
scroll to position [83, 0]
click at [471, 14] on icon "Close" at bounding box center [469, 14] width 5 height 5
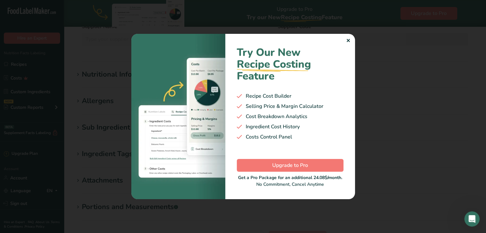
scroll to position [147, 0]
click at [346, 41] on div "✕" at bounding box center [348, 41] width 4 height 8
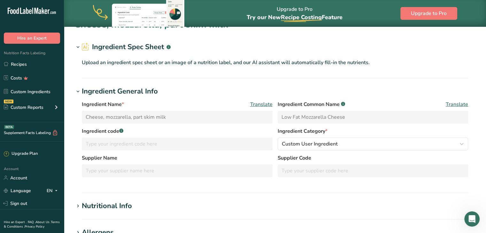
scroll to position [0, 0]
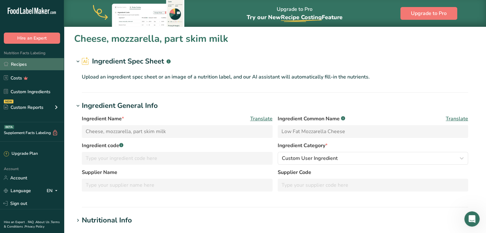
click at [20, 63] on link "Recipes" at bounding box center [32, 64] width 64 height 12
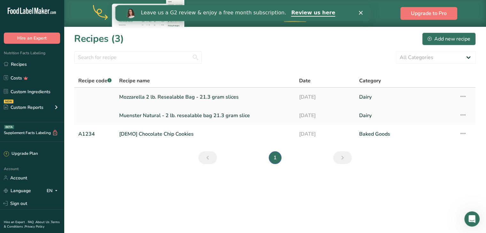
click at [178, 97] on link "Mozzarella 2 lb. Resealable Bag - 21.3 gram slices" at bounding box center [205, 96] width 172 height 13
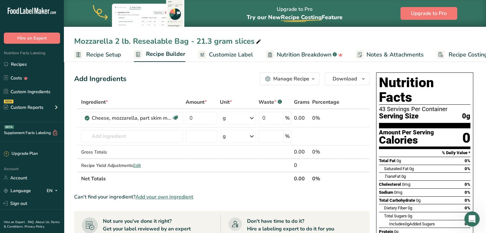
click at [296, 78] on div "Manage Recipe" at bounding box center [291, 79] width 36 height 8
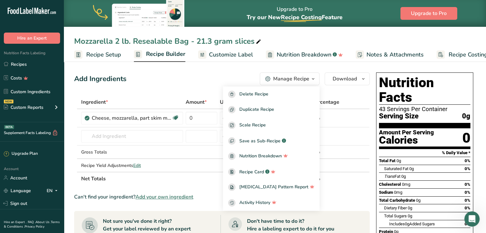
click at [172, 53] on span "Recipe Builder" at bounding box center [165, 54] width 39 height 9
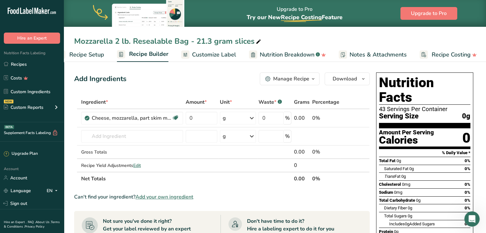
scroll to position [0, 18]
click at [313, 117] on div "0%" at bounding box center [325, 118] width 27 height 8
click at [239, 118] on div "g" at bounding box center [238, 118] width 36 height 13
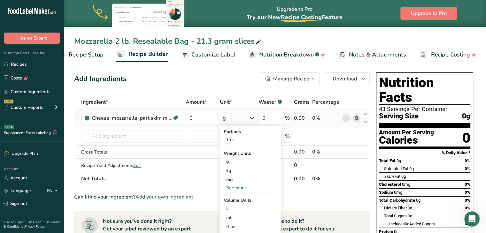
click at [344, 117] on link "i" at bounding box center [346, 118] width 8 height 8
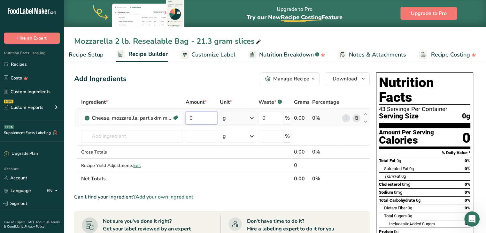
click at [193, 117] on input "0" at bounding box center [201, 118] width 32 height 13
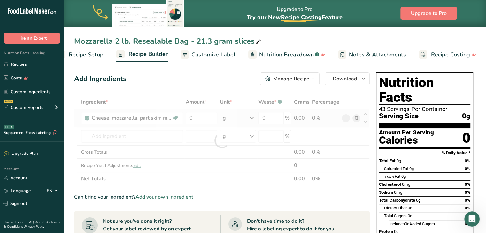
click at [224, 117] on div "Ingredient * Amount * Unit * Waste * .a-a{fill:#347362;}.b-a{fill:#fff;} Grams …" at bounding box center [221, 140] width 295 height 90
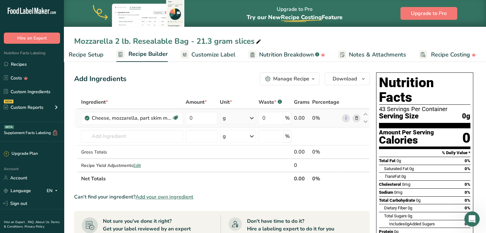
click at [317, 119] on div "0%" at bounding box center [325, 118] width 27 height 8
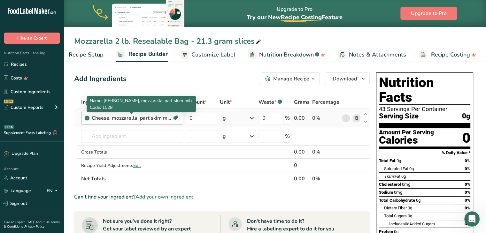
click at [165, 117] on div "Cheese, mozzarella, part skim milk" at bounding box center [132, 118] width 80 height 8
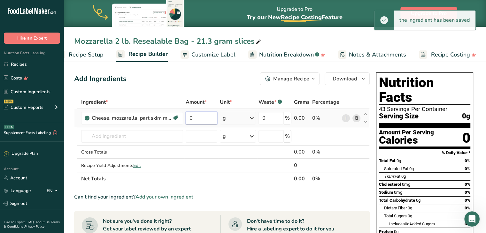
click at [200, 122] on input "0" at bounding box center [201, 118] width 32 height 13
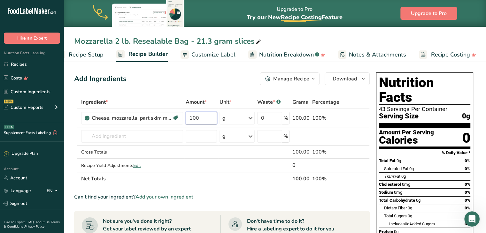
type input "100"
click at [252, 117] on icon at bounding box center [250, 117] width 8 height 11
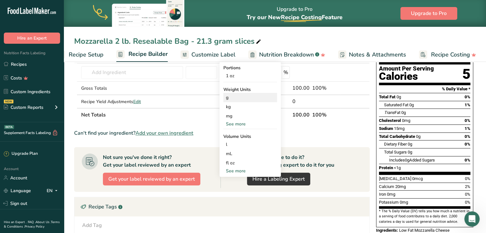
scroll to position [32, 0]
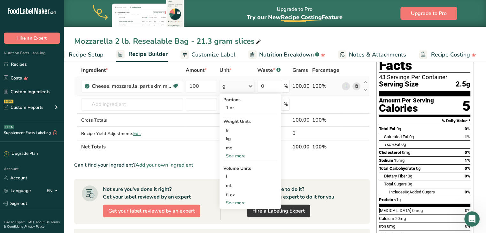
click at [239, 83] on div "g" at bounding box center [236, 86] width 35 height 13
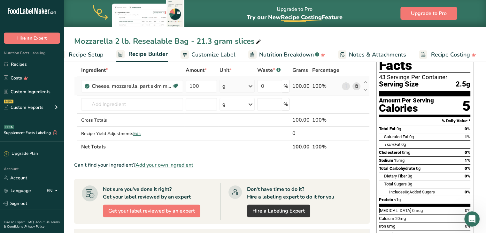
click at [253, 85] on icon at bounding box center [250, 85] width 8 height 11
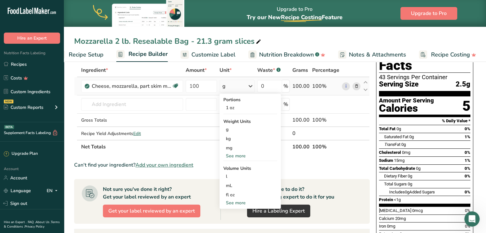
click at [251, 85] on icon at bounding box center [250, 85] width 8 height 11
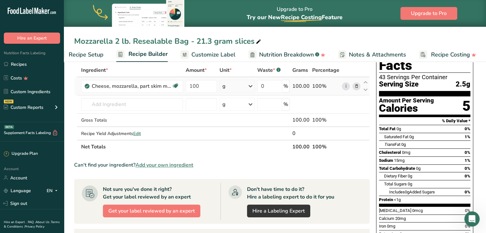
click at [251, 85] on icon at bounding box center [250, 85] width 8 height 11
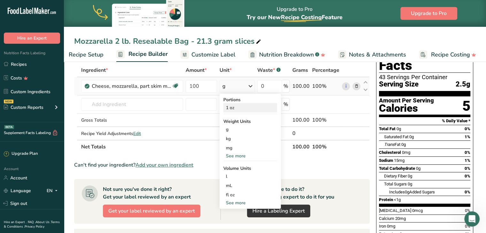
click at [240, 109] on div "1 oz" at bounding box center [250, 107] width 54 height 9
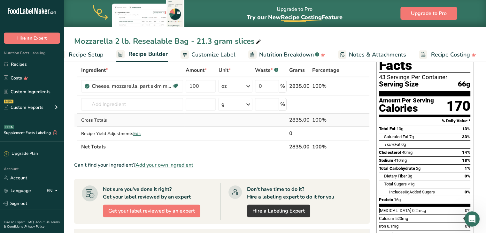
scroll to position [0, 0]
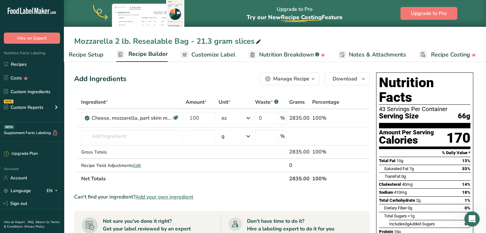
click at [304, 81] on div "Manage Recipe" at bounding box center [291, 79] width 36 height 8
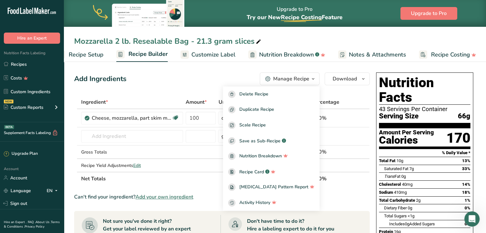
click at [225, 53] on span "Customize Label" at bounding box center [213, 54] width 44 height 9
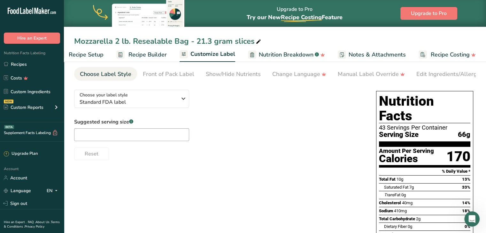
scroll to position [32, 0]
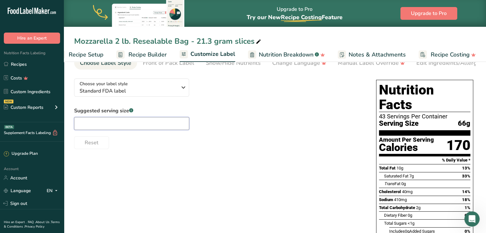
click at [167, 122] on input "text" at bounding box center [131, 123] width 115 height 13
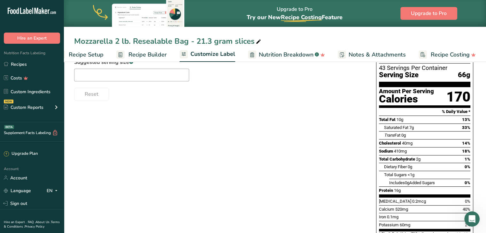
scroll to position [0, 0]
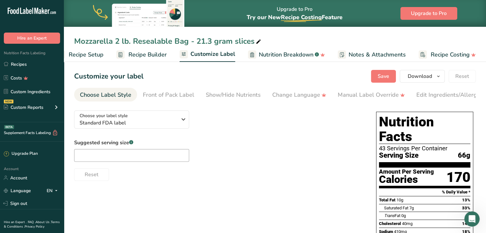
click at [305, 56] on span "Nutrition Breakdown" at bounding box center [286, 54] width 55 height 9
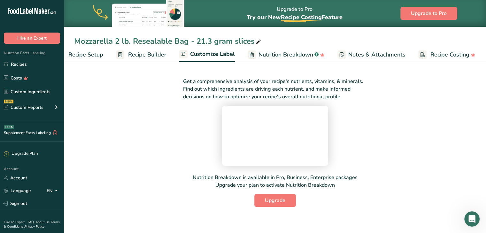
scroll to position [0, 18]
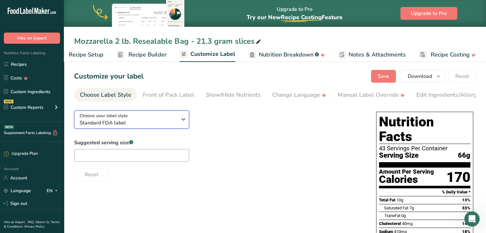
click at [182, 119] on icon "button" at bounding box center [183, 119] width 8 height 11
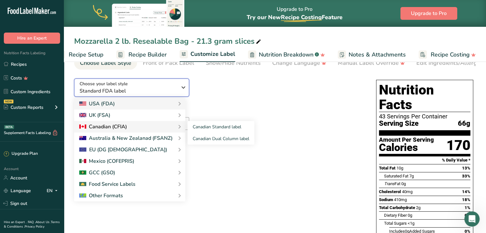
scroll to position [0, 0]
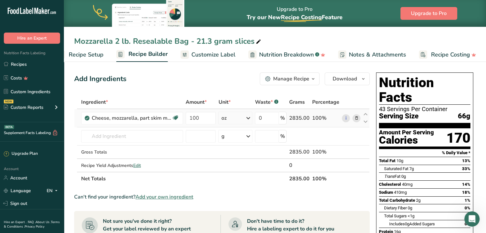
click at [226, 118] on div "oz" at bounding box center [223, 118] width 5 height 8
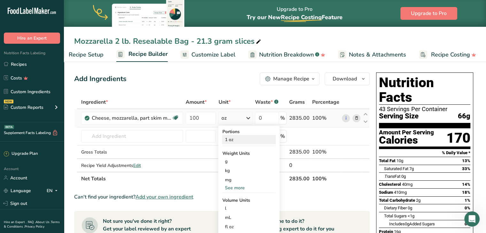
click at [231, 141] on div "1 oz" at bounding box center [249, 139] width 54 height 9
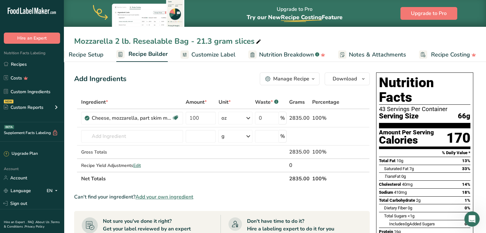
click at [205, 102] on span "*" at bounding box center [205, 102] width 2 height 7
click at [192, 102] on span "Amount *" at bounding box center [195, 102] width 21 height 8
drag, startPoint x: 199, startPoint y: 102, endPoint x: 104, endPoint y: 102, distance: 94.8
click at [104, 102] on span "Ingredient *" at bounding box center [94, 102] width 27 height 8
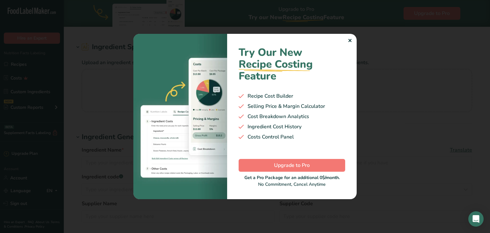
type input "Cheese, mozzarella, part skim milk"
type input "Low Fat Mozzarella Cheese"
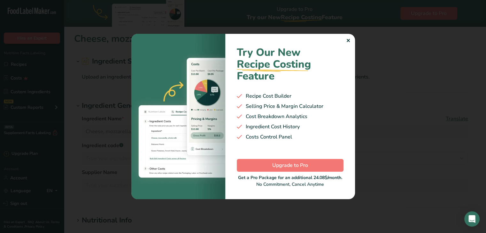
click at [348, 41] on div "✕" at bounding box center [348, 41] width 4 height 8
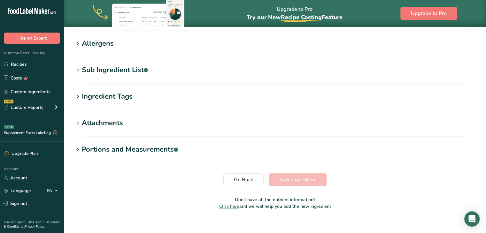
scroll to position [211, 0]
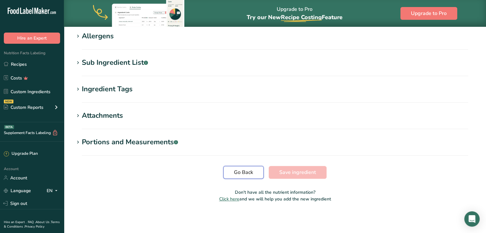
click at [249, 173] on span "Go Back" at bounding box center [243, 173] width 19 height 8
click at [245, 172] on span "Go Back" at bounding box center [243, 173] width 19 height 8
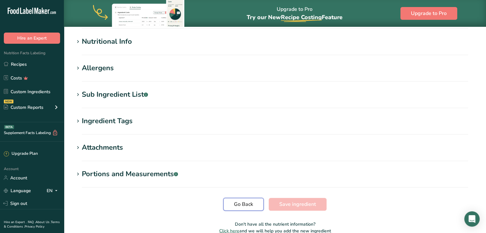
click at [252, 201] on span "Go Back" at bounding box center [243, 204] width 19 height 8
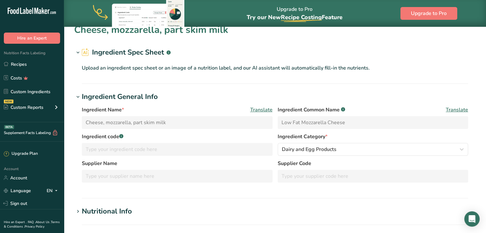
scroll to position [0, 0]
